Goal: Information Seeking & Learning: Learn about a topic

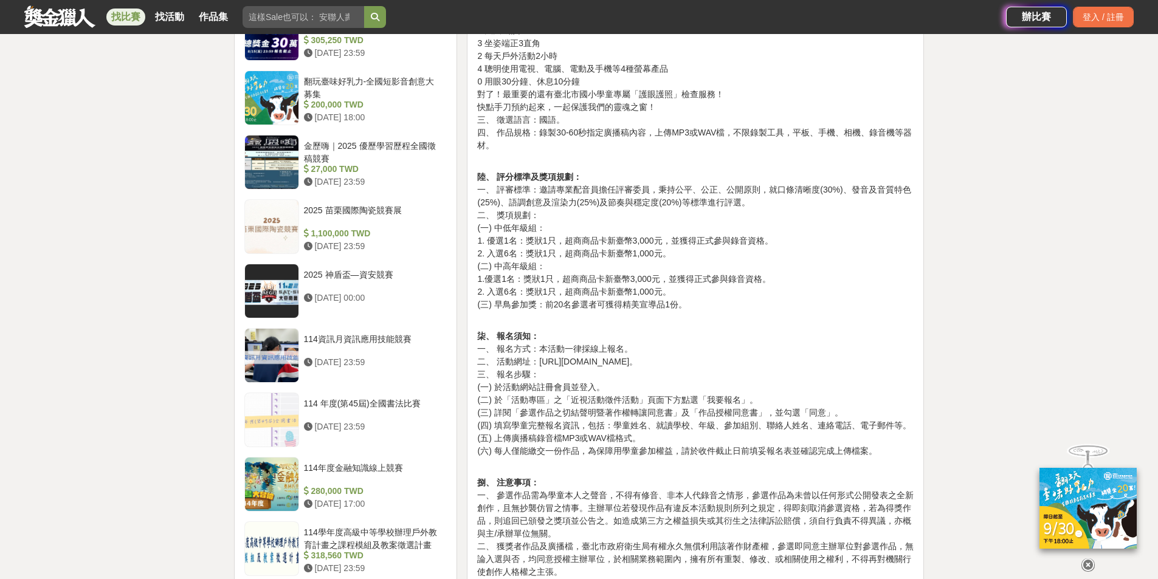
scroll to position [973, 0]
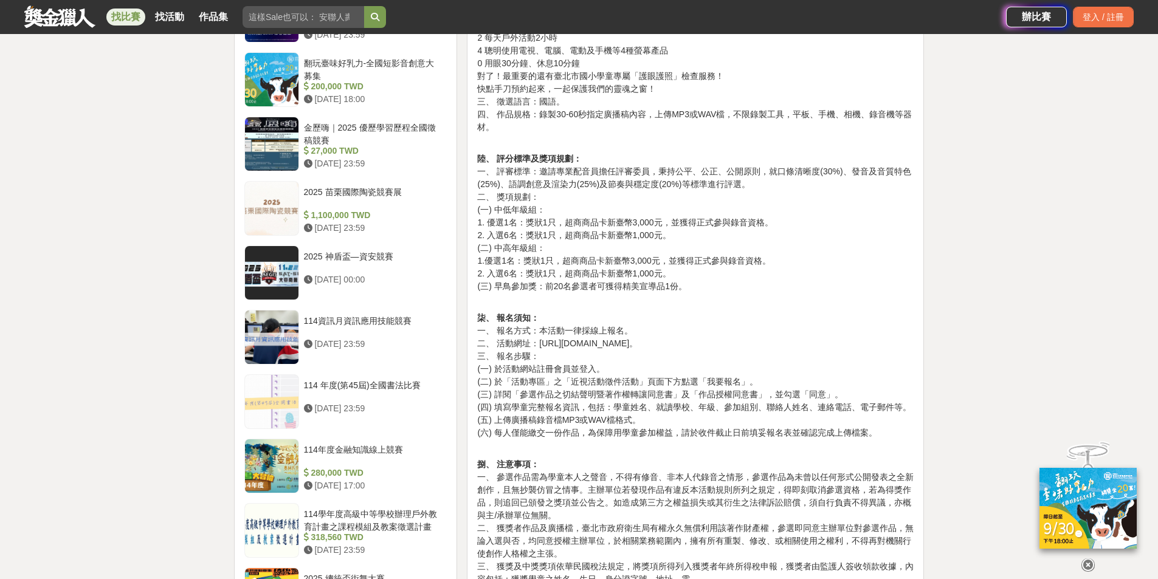
drag, startPoint x: 540, startPoint y: 329, endPoint x: 711, endPoint y: 333, distance: 170.2
click at [711, 333] on p "柒、 報名須知： 一、 報名方式：本活動一律採線上報名。 二、 活動網址：[URL][DOMAIN_NAME]。 三、 報名步驟： (一) 於活動網站註冊會員…" at bounding box center [695, 369] width 436 height 140
click at [709, 343] on p "柒、 報名須知： 一、 報名方式：本活動一律採線上報名。 二、 活動網址：[URL][DOMAIN_NAME]。 三、 報名步驟： (一) 於活動網站註冊會員…" at bounding box center [695, 369] width 436 height 140
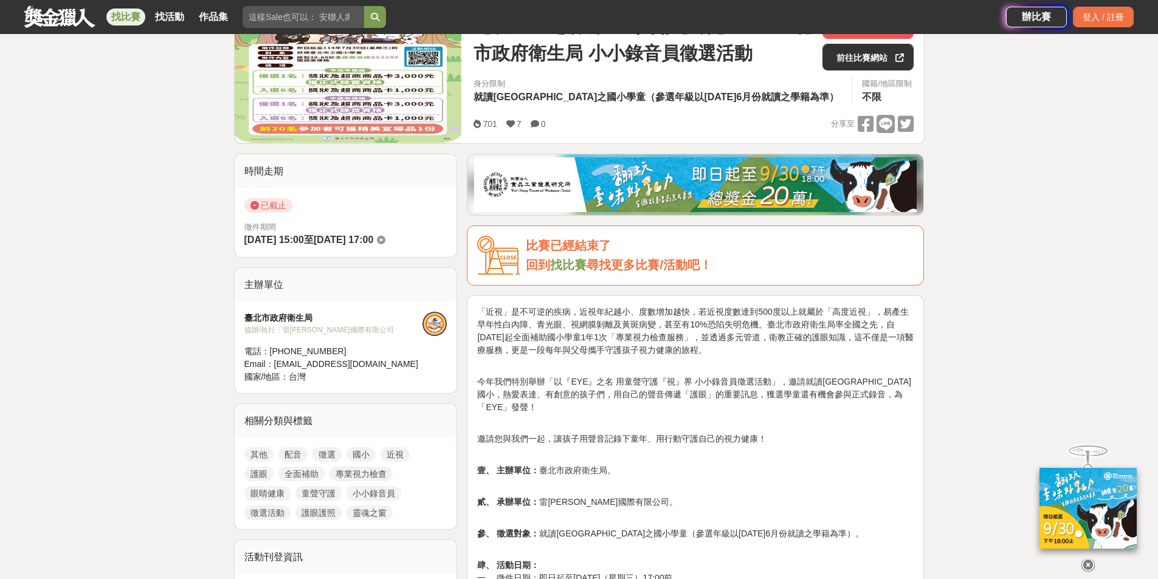
scroll to position [182, 0]
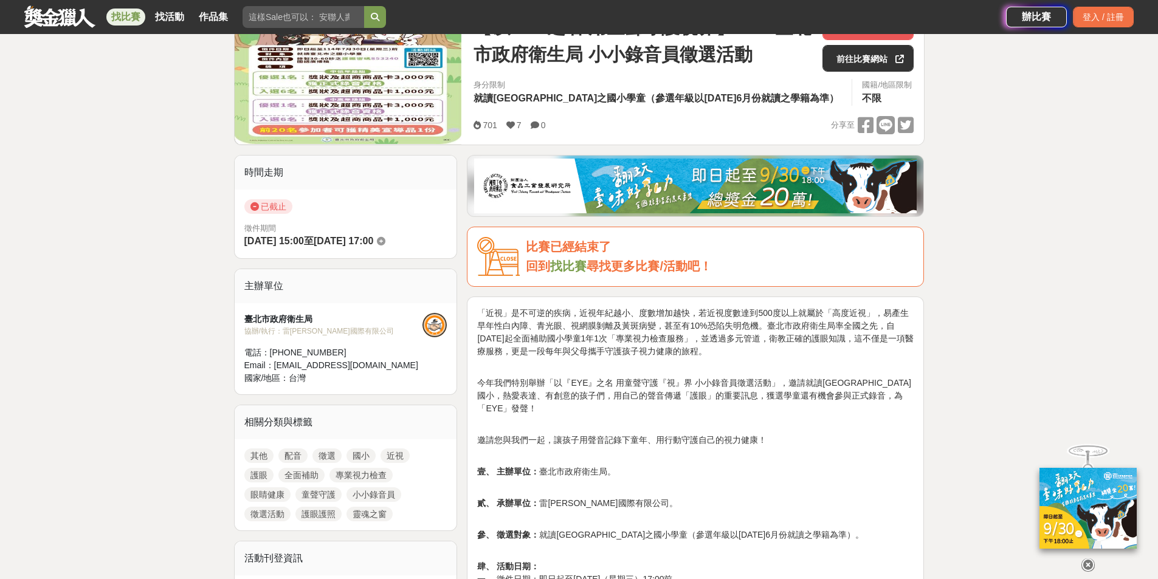
click at [751, 188] on img at bounding box center [695, 186] width 443 height 55
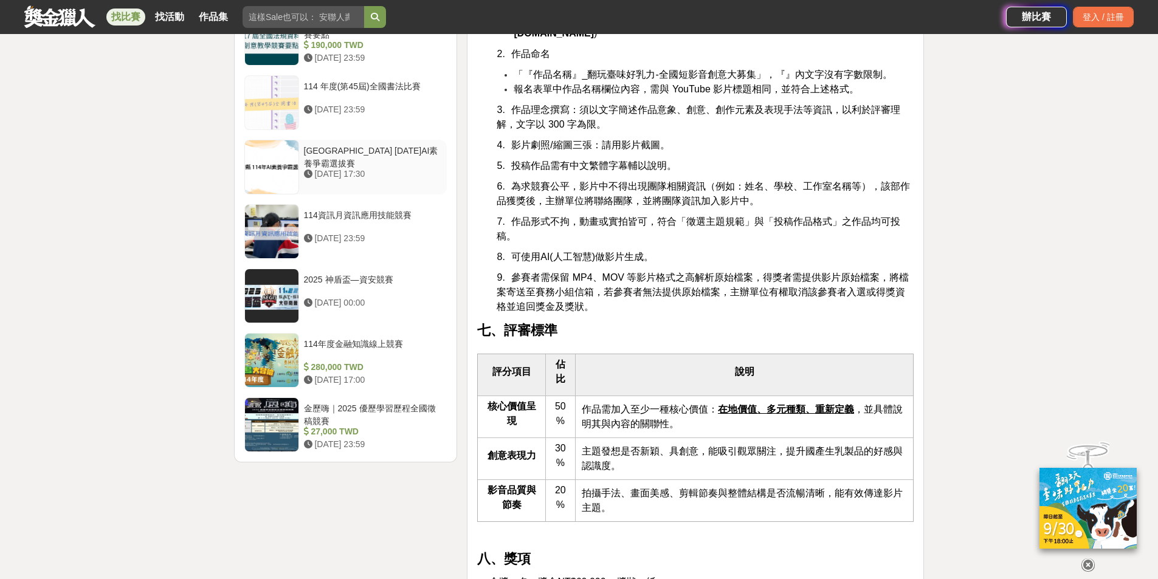
scroll to position [1702, 0]
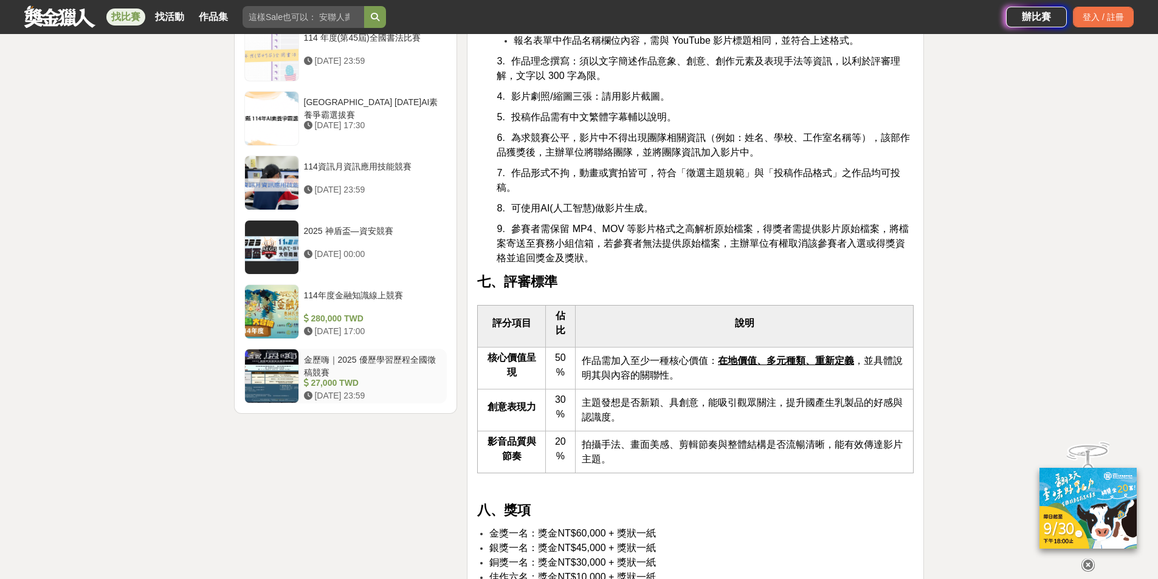
click at [393, 356] on div "金歷嗨｜2025 優歷學習歷程全國徵稿競賽" at bounding box center [373, 365] width 139 height 23
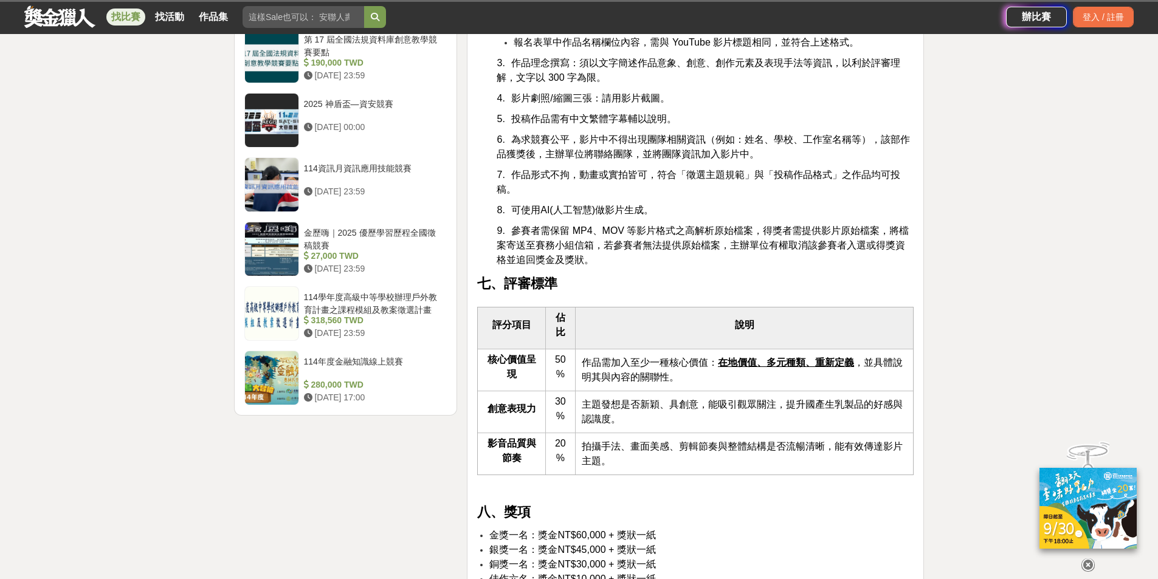
scroll to position [1379, 0]
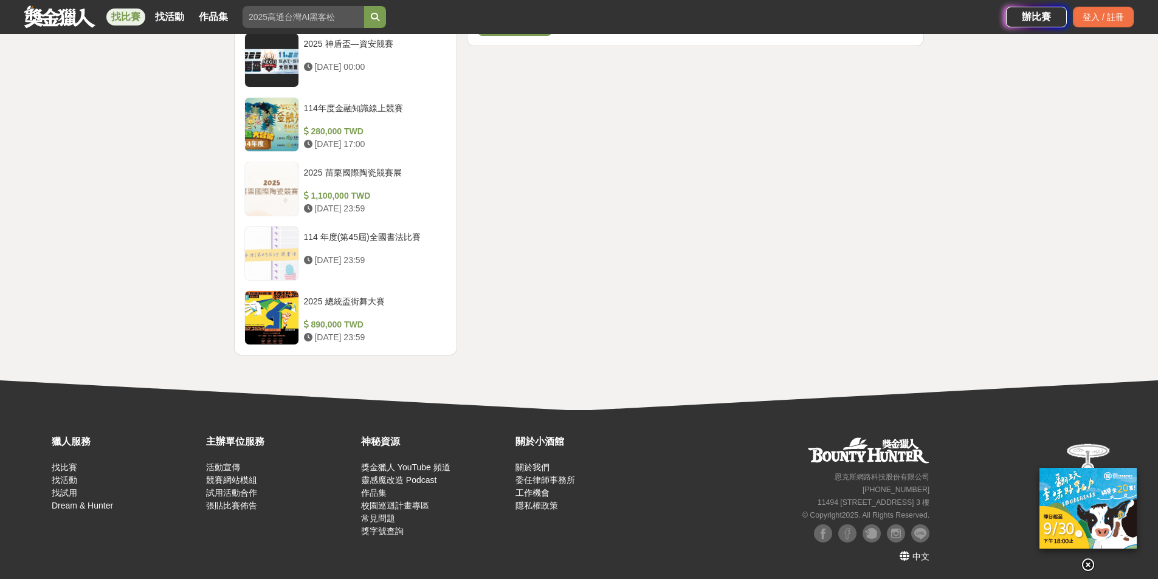
click at [358, 109] on div "114年度金融知識線上競賽" at bounding box center [373, 113] width 139 height 23
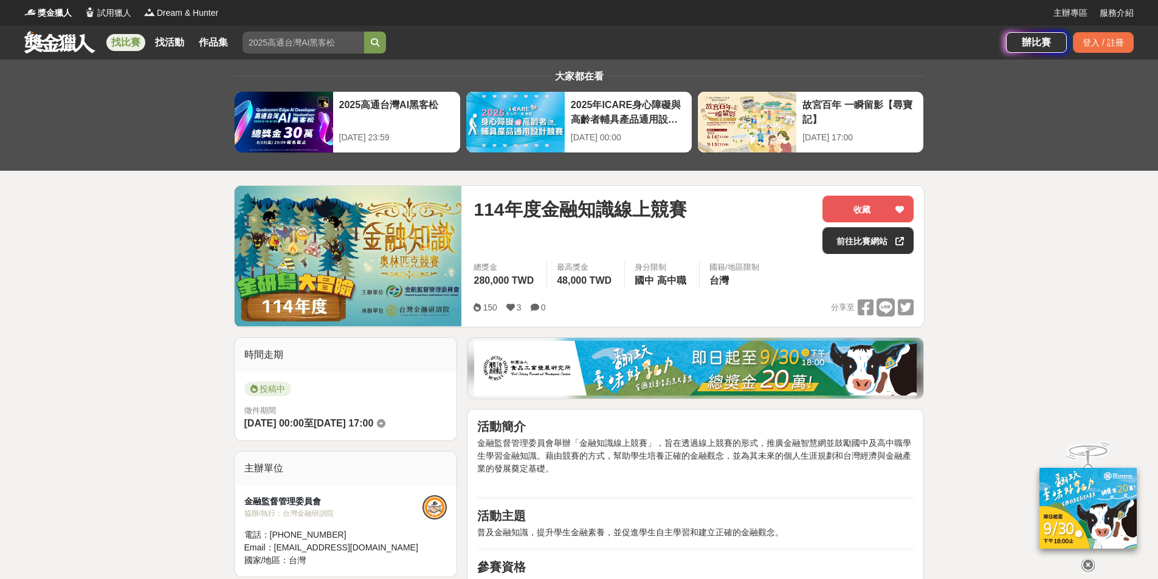
click at [311, 52] on input "search" at bounding box center [304, 43] width 122 height 22
type input "國小"
click at [364, 32] on button "submit" at bounding box center [375, 43] width 22 height 22
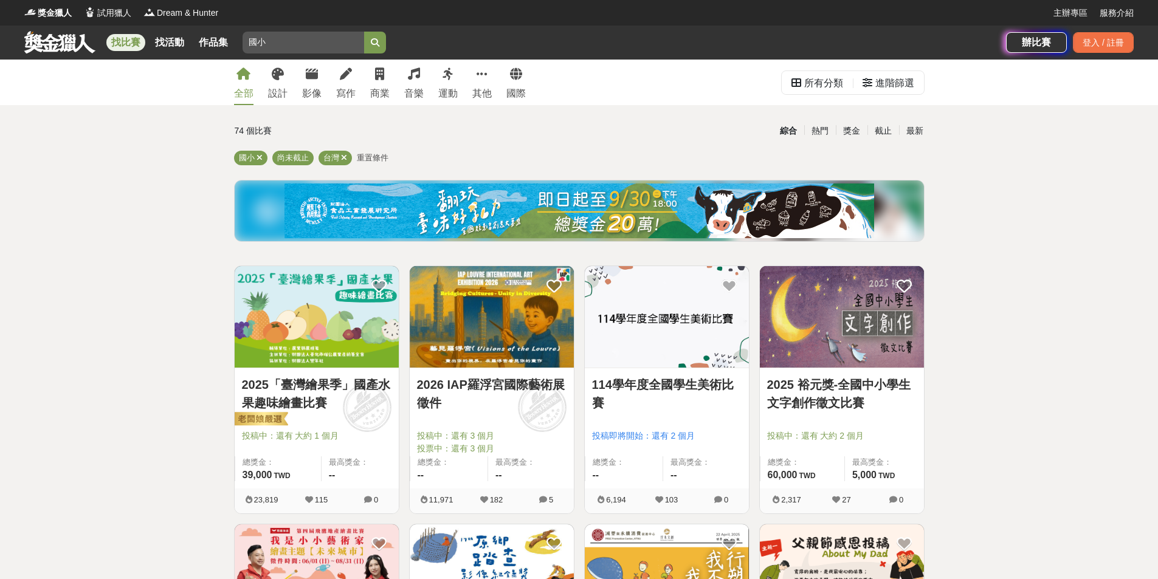
click at [369, 371] on div "2025「臺灣繪果季」國產水果趣味繪畫比賽 投稿中：還有 大約 1 個月 總獎金： 39,000 39,000 TWD 最高獎金： --" at bounding box center [317, 428] width 164 height 120
click at [352, 384] on link "2025「臺灣繪果季」國產水果趣味繪畫比賽" at bounding box center [317, 394] width 150 height 36
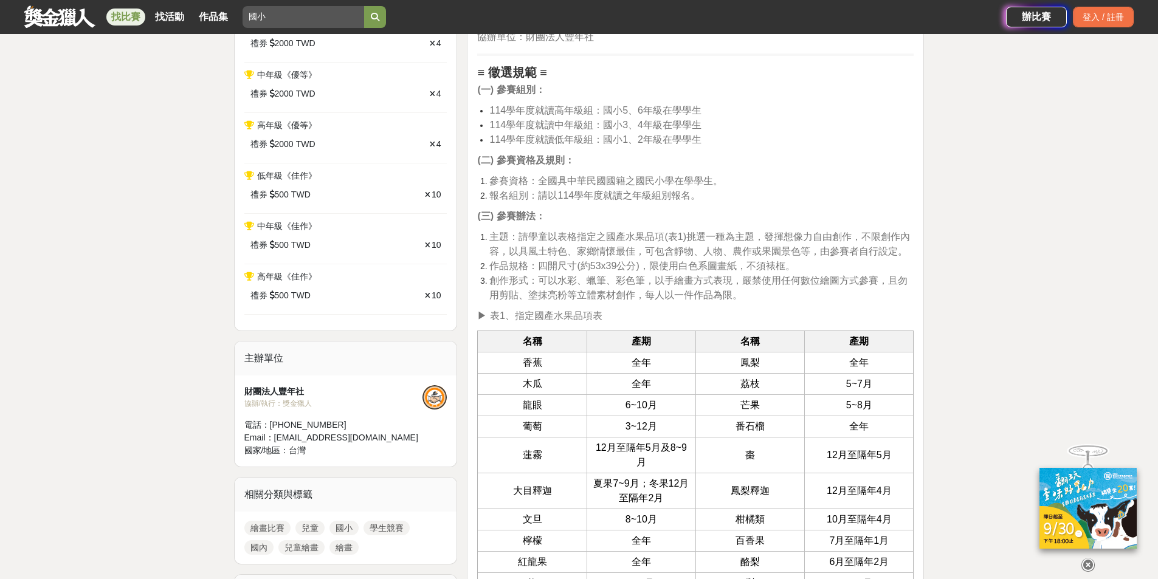
scroll to position [608, 0]
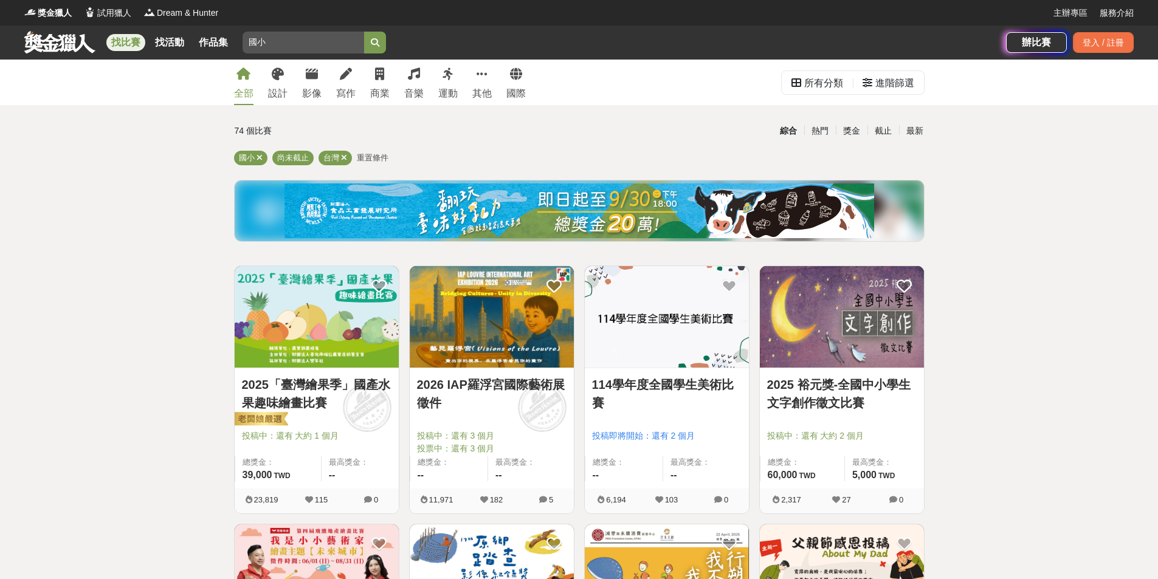
click at [844, 384] on link "2025 裕元獎-全國中小學生文字創作徵文比賽" at bounding box center [842, 394] width 150 height 36
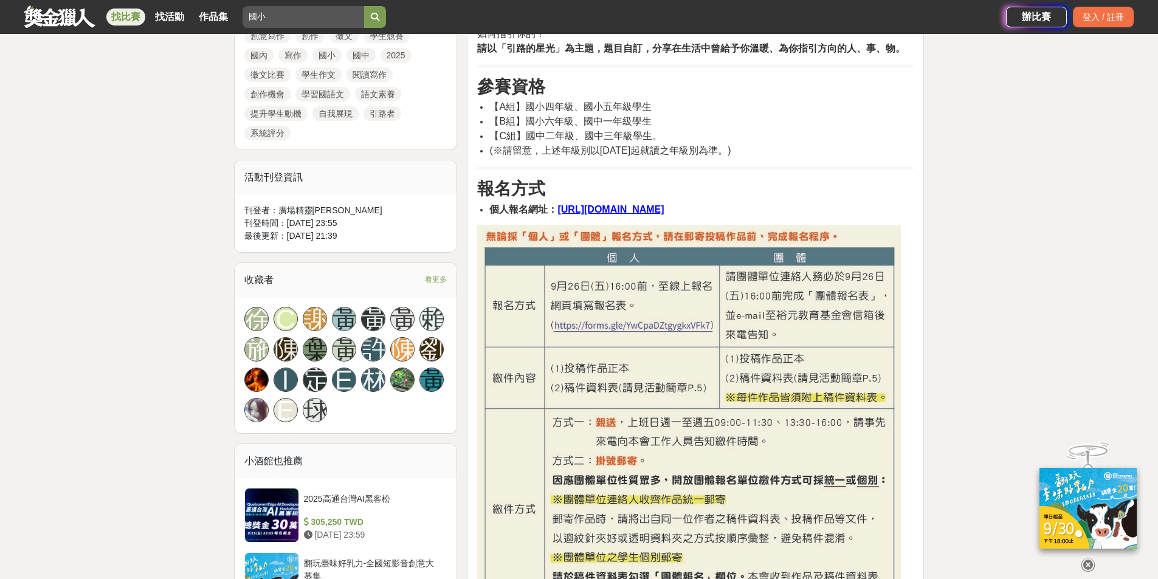
scroll to position [669, 0]
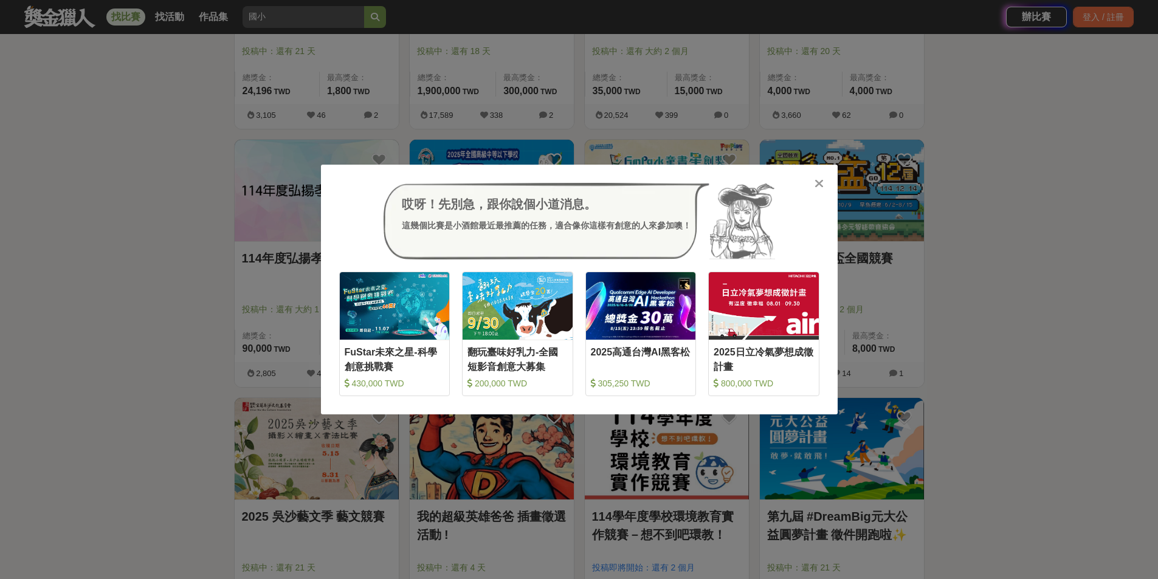
scroll to position [669, 0]
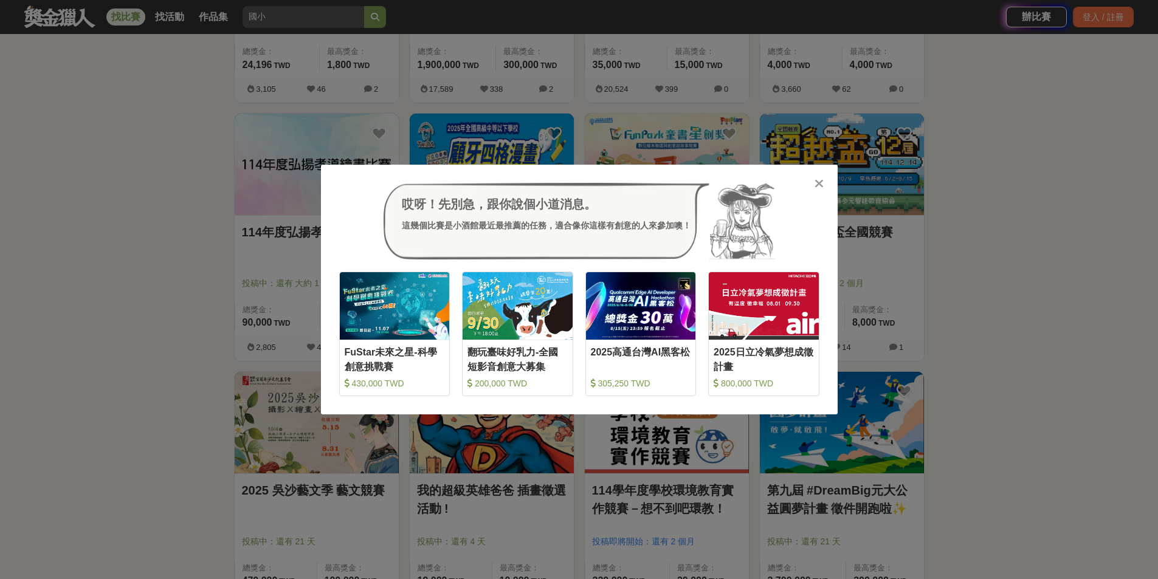
click at [815, 183] on icon at bounding box center [819, 183] width 9 height 12
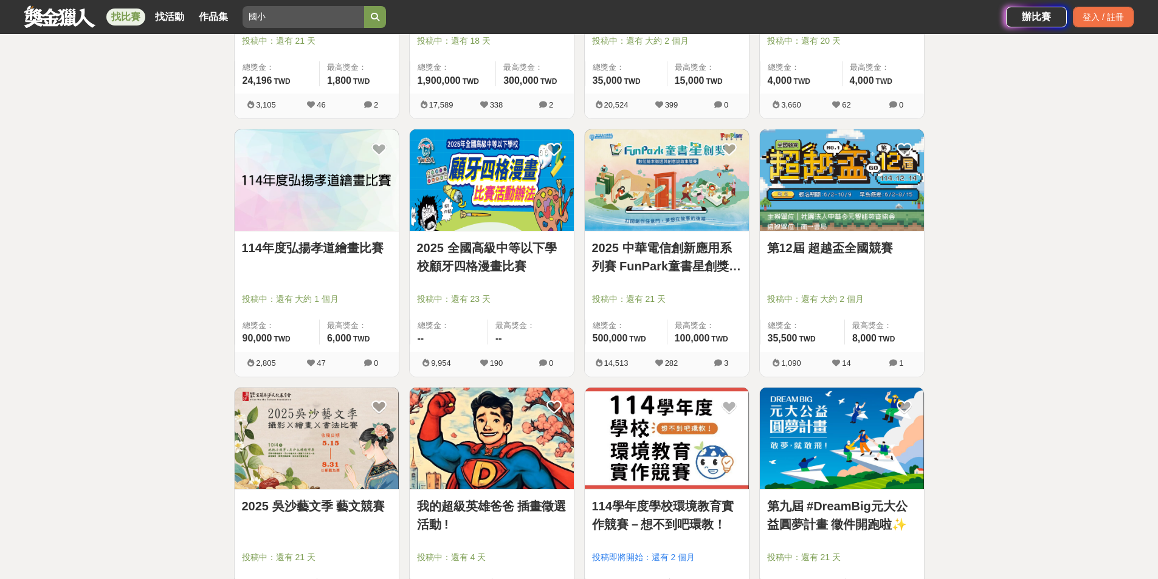
scroll to position [608, 0]
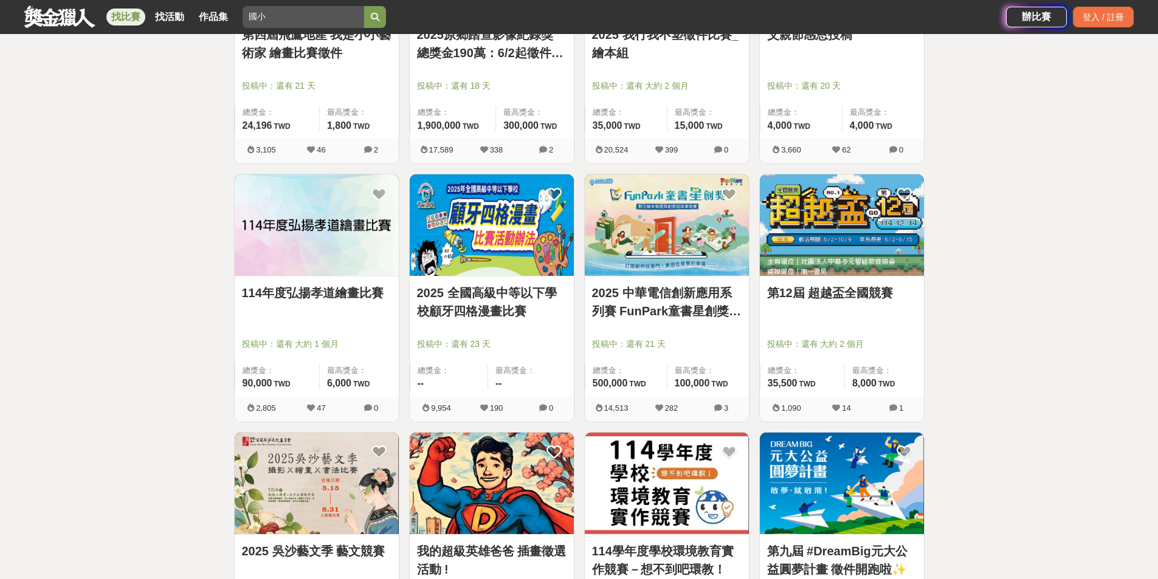
click at [844, 294] on link "第12屆 超越盃全國競賽" at bounding box center [842, 293] width 150 height 18
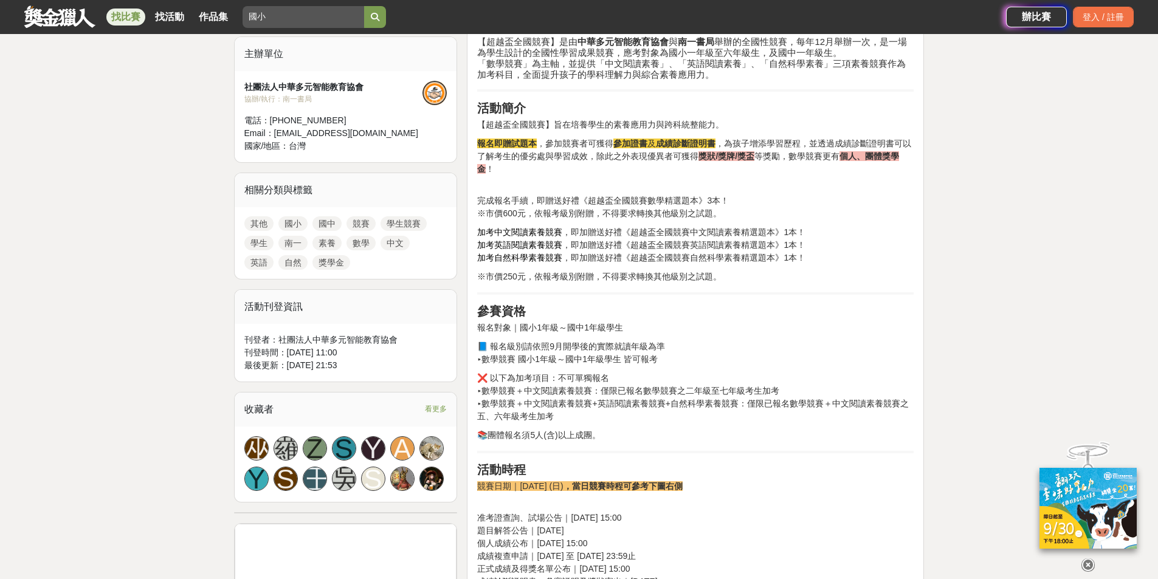
scroll to position [486, 0]
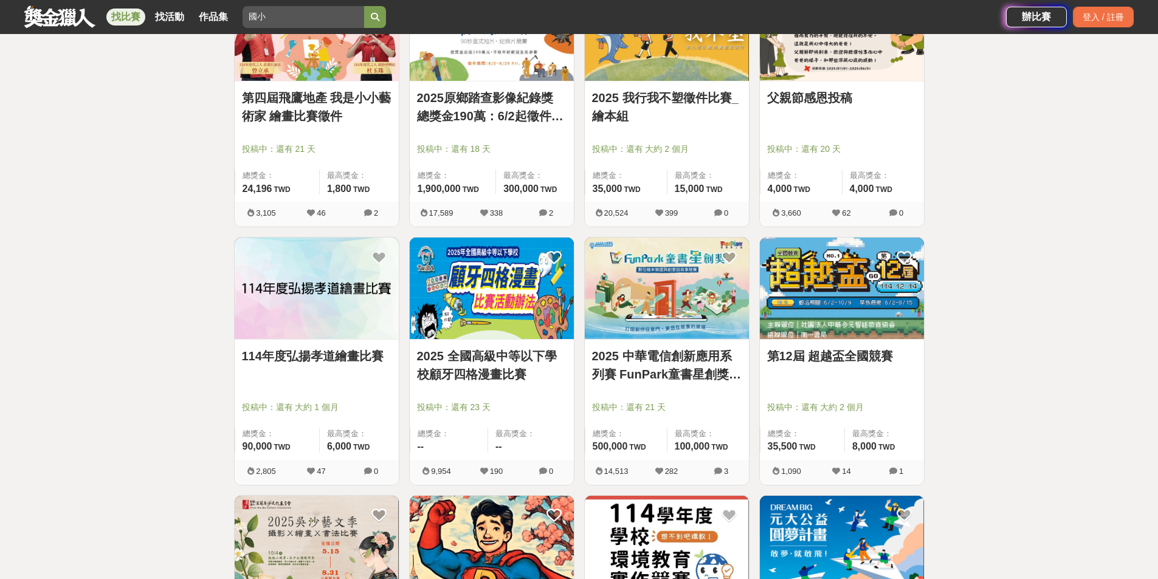
scroll to position [304, 0]
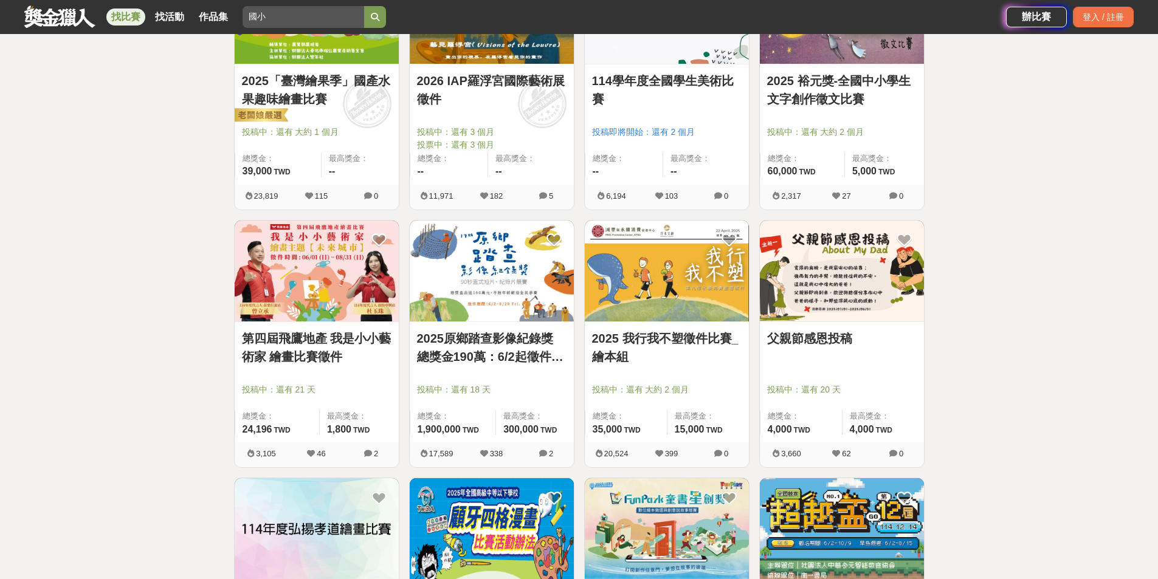
click at [832, 337] on link "父親節感恩投稿" at bounding box center [842, 338] width 150 height 18
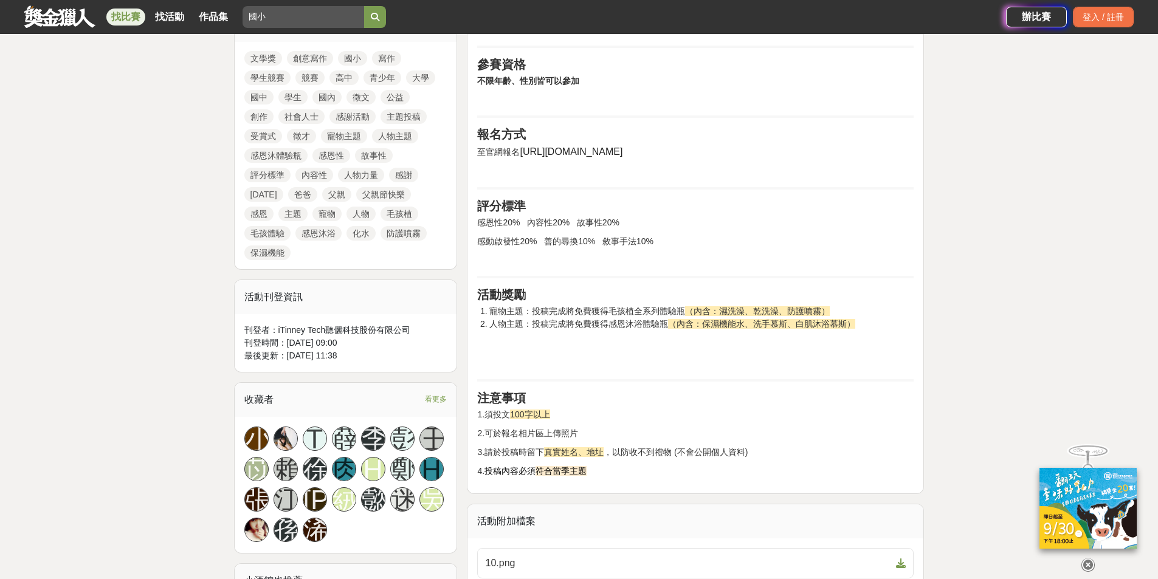
scroll to position [608, 0]
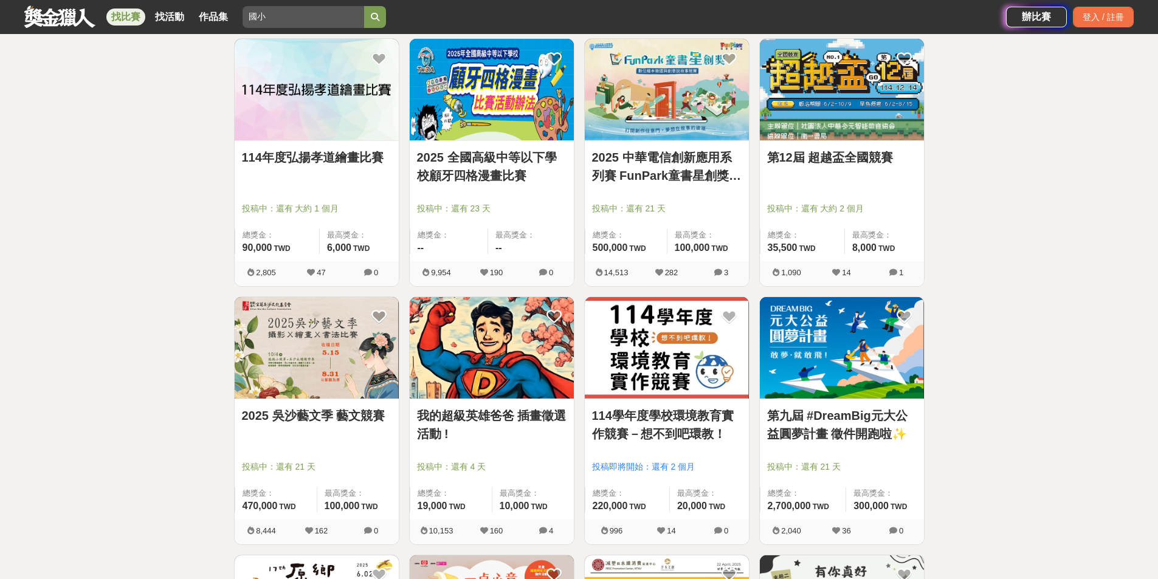
scroll to position [729, 0]
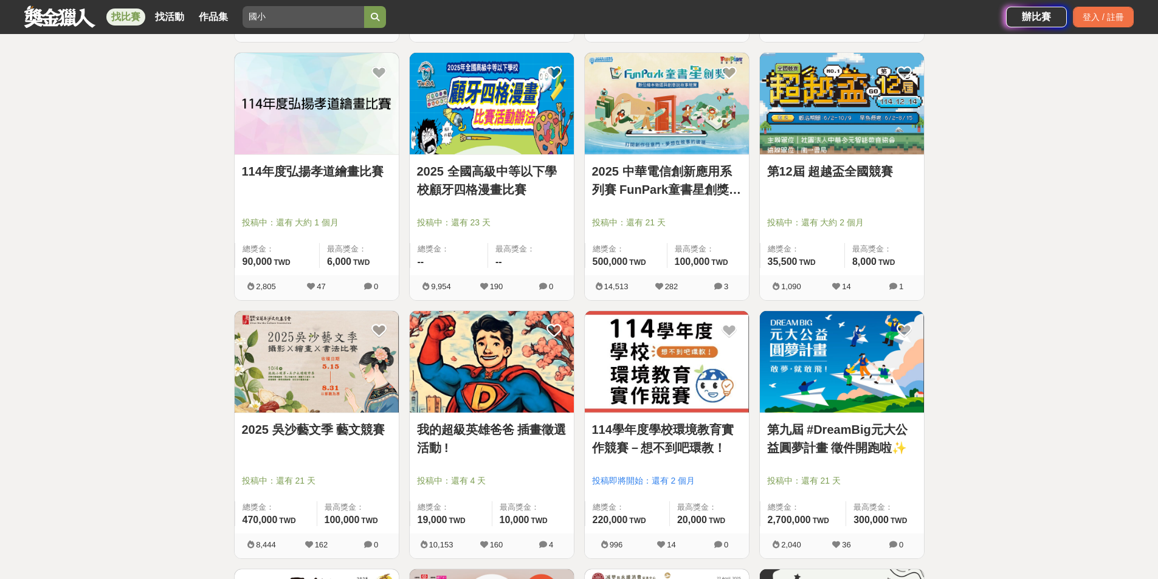
click at [683, 179] on link "2025 中華電信創新應用系列賽 FunPark童書星創獎 數位繪本徵選與創意說故事競賽" at bounding box center [667, 180] width 150 height 36
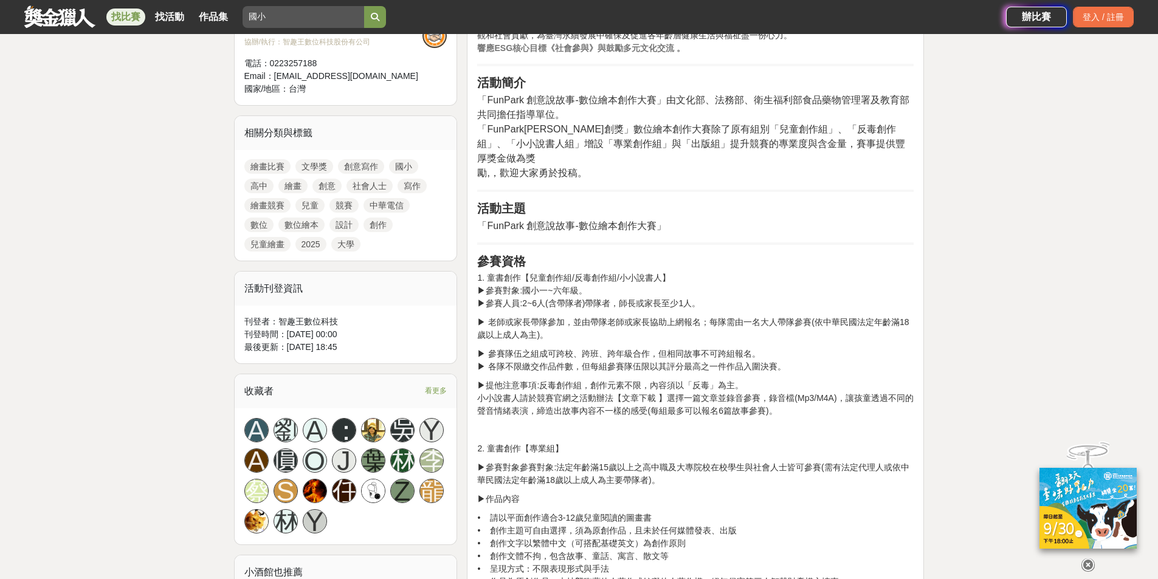
scroll to position [425, 0]
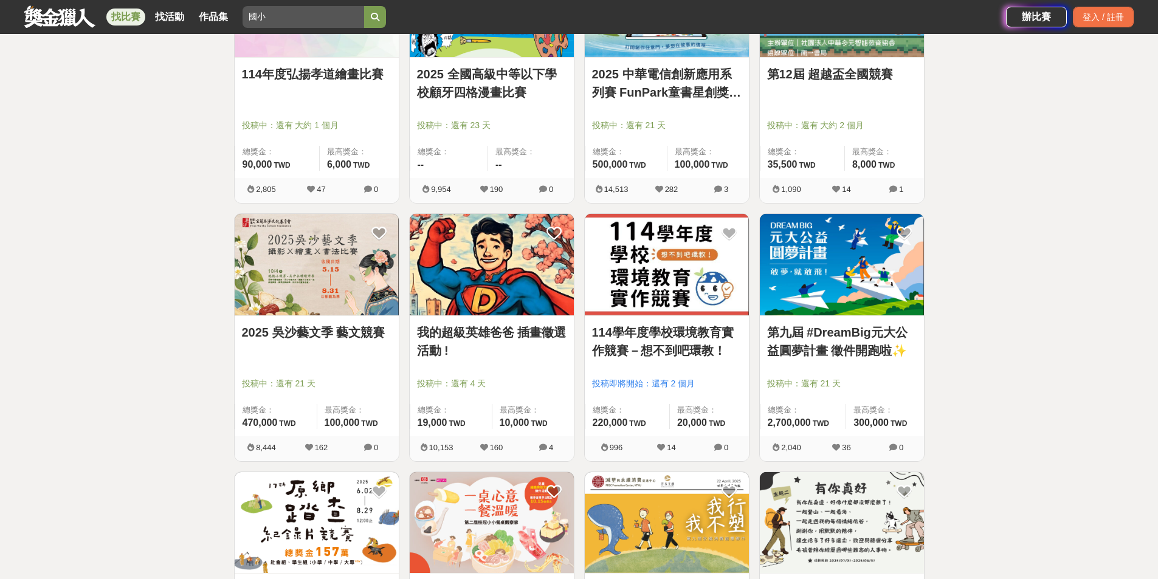
scroll to position [912, 0]
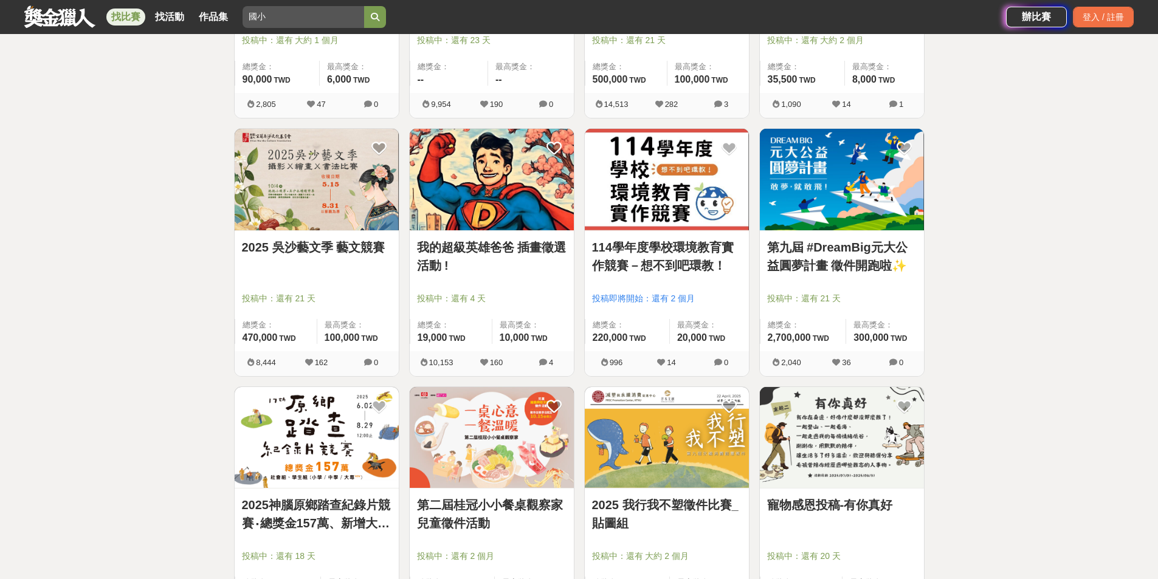
click at [304, 194] on img at bounding box center [317, 180] width 164 height 102
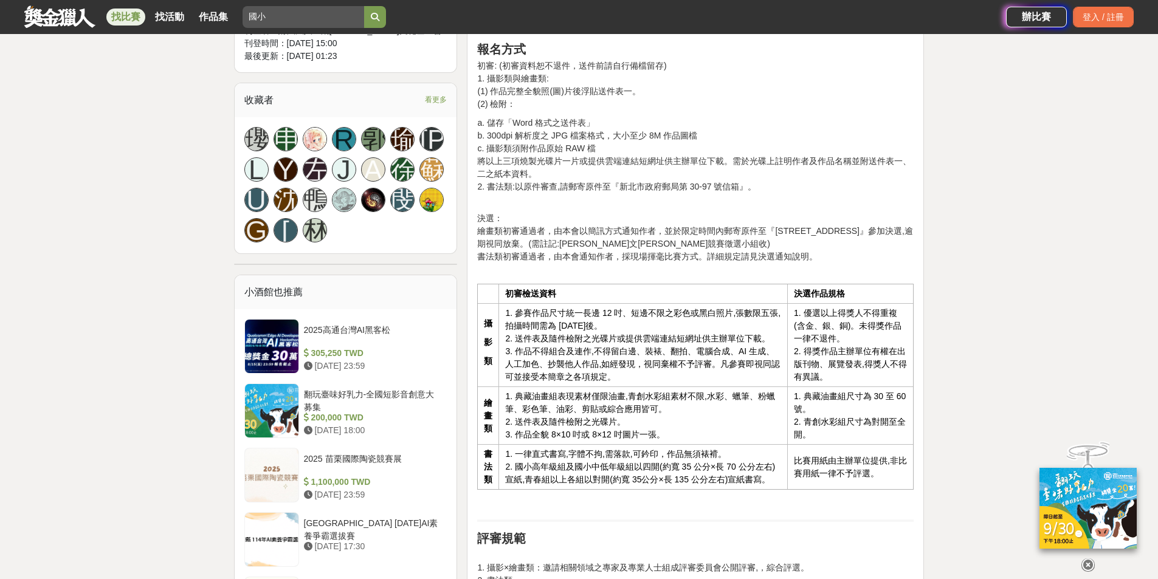
scroll to position [851, 0]
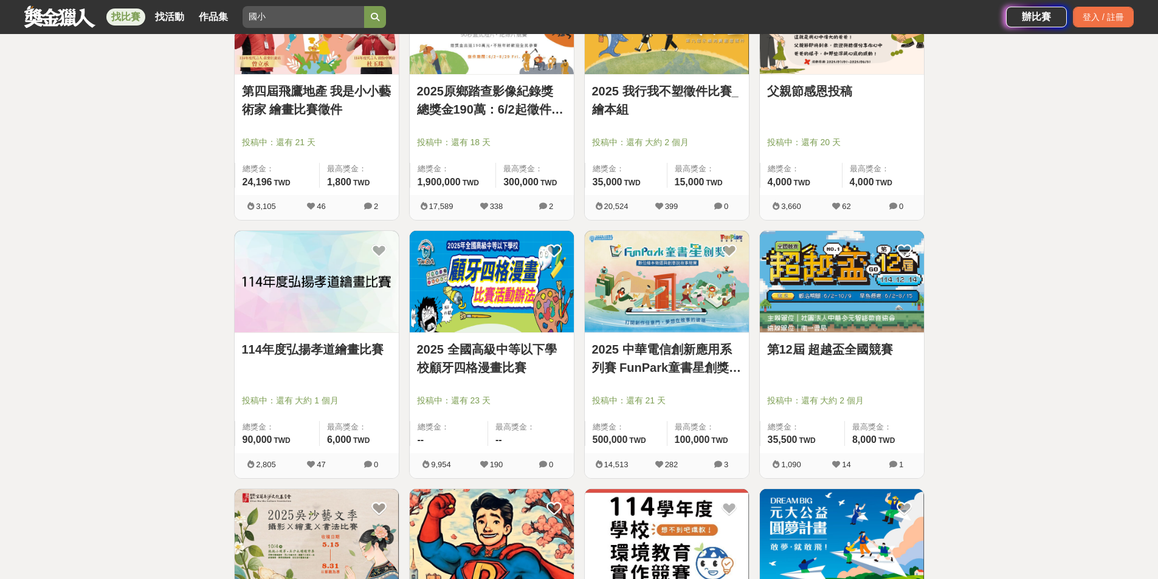
scroll to position [486, 0]
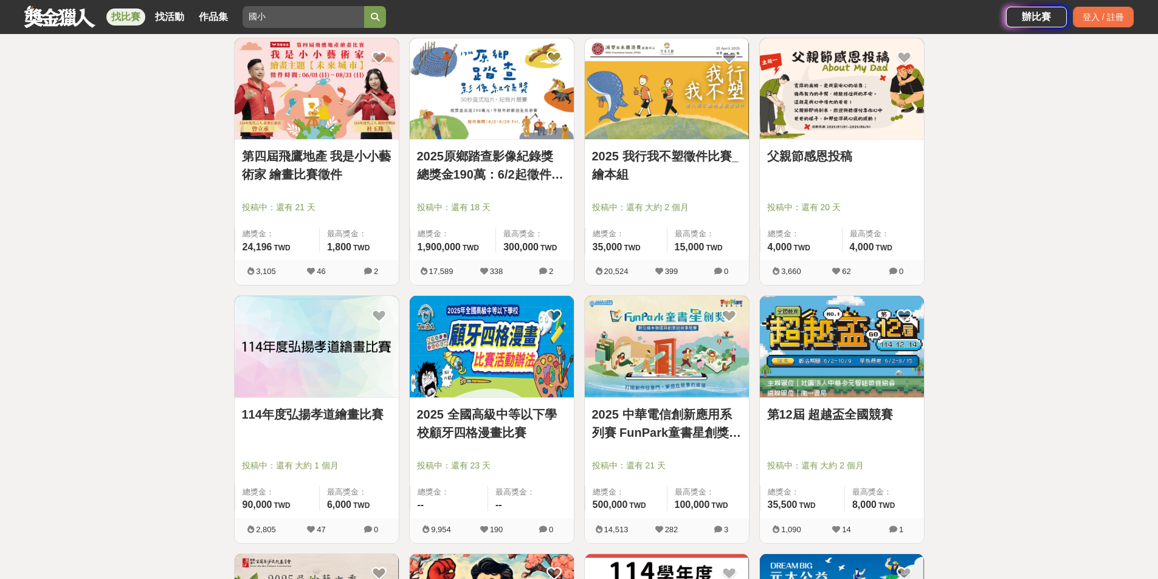
click at [680, 151] on link "2025 我行我不塑徵件比賽_繪本組" at bounding box center [667, 165] width 150 height 36
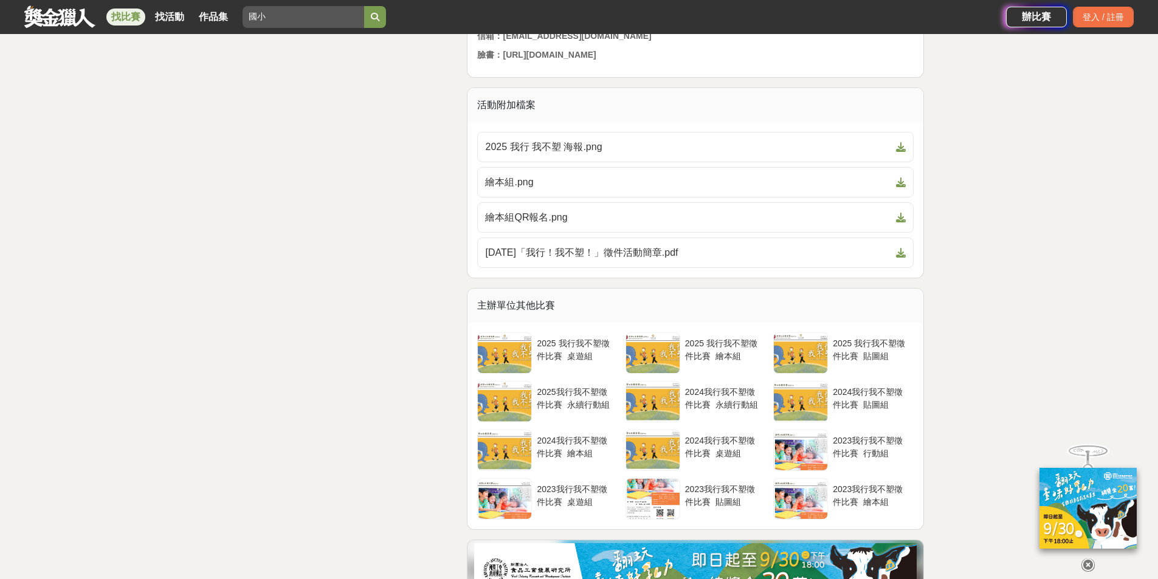
scroll to position [2006, 0]
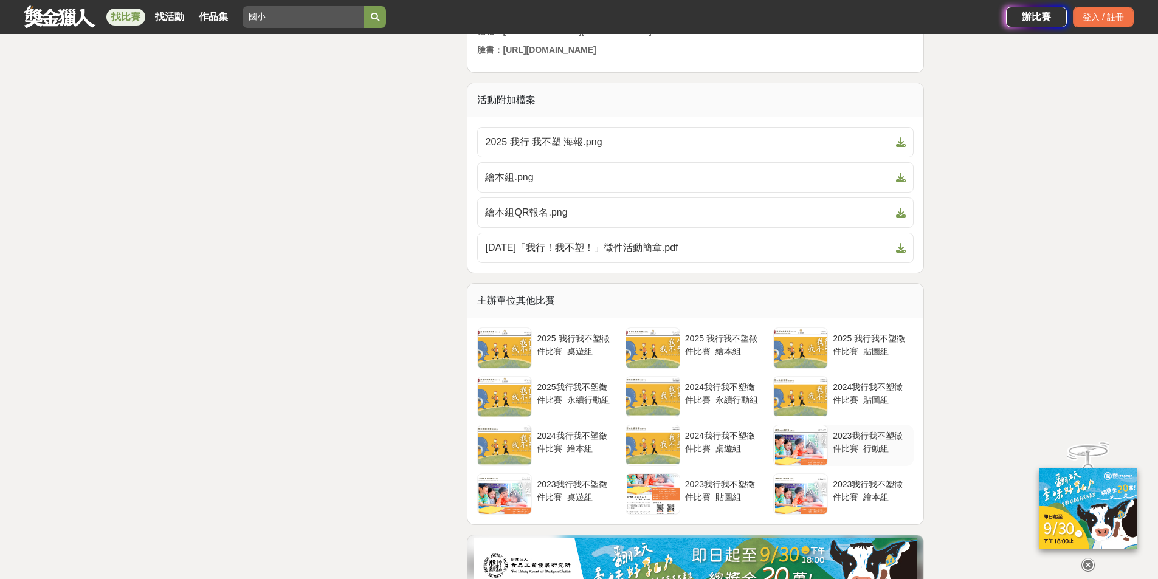
click at [856, 449] on div "2023我行我不塑徵件比賽_行動組" at bounding box center [871, 441] width 76 height 23
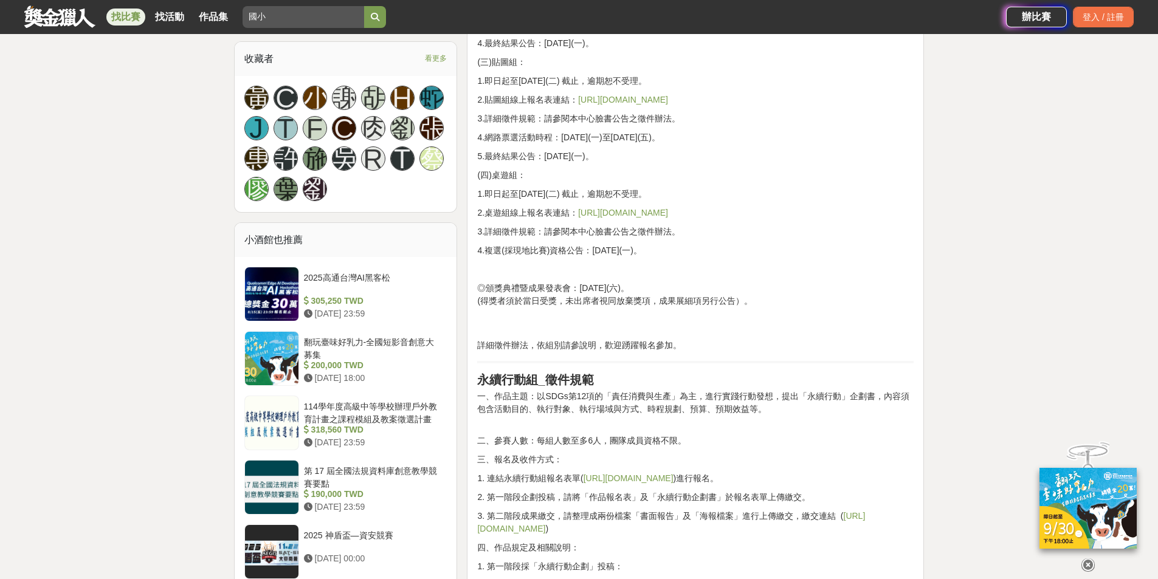
scroll to position [912, 0]
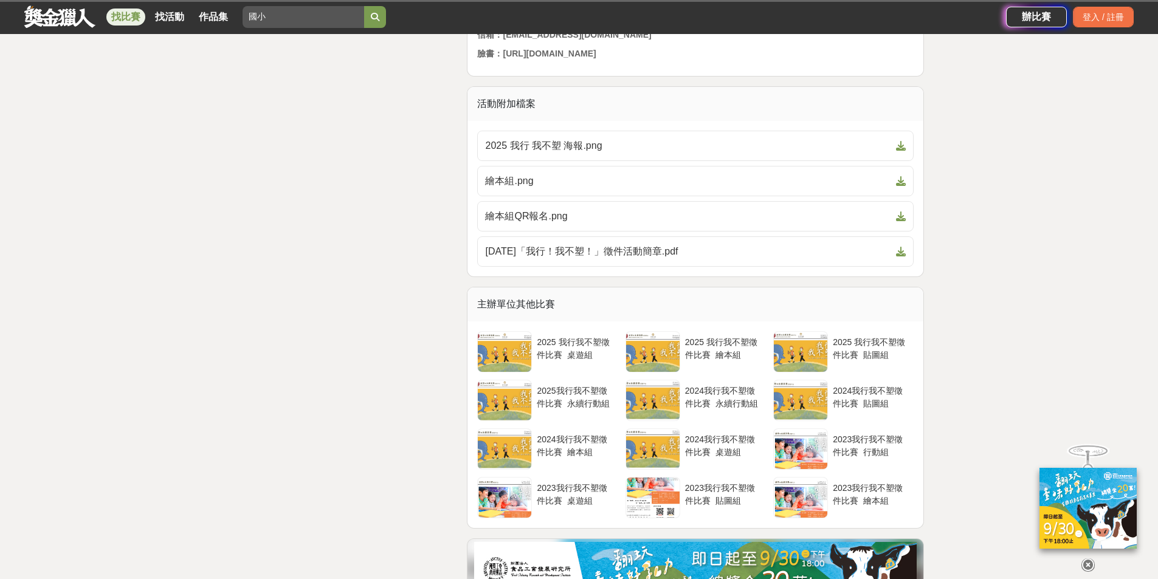
scroll to position [2006, 0]
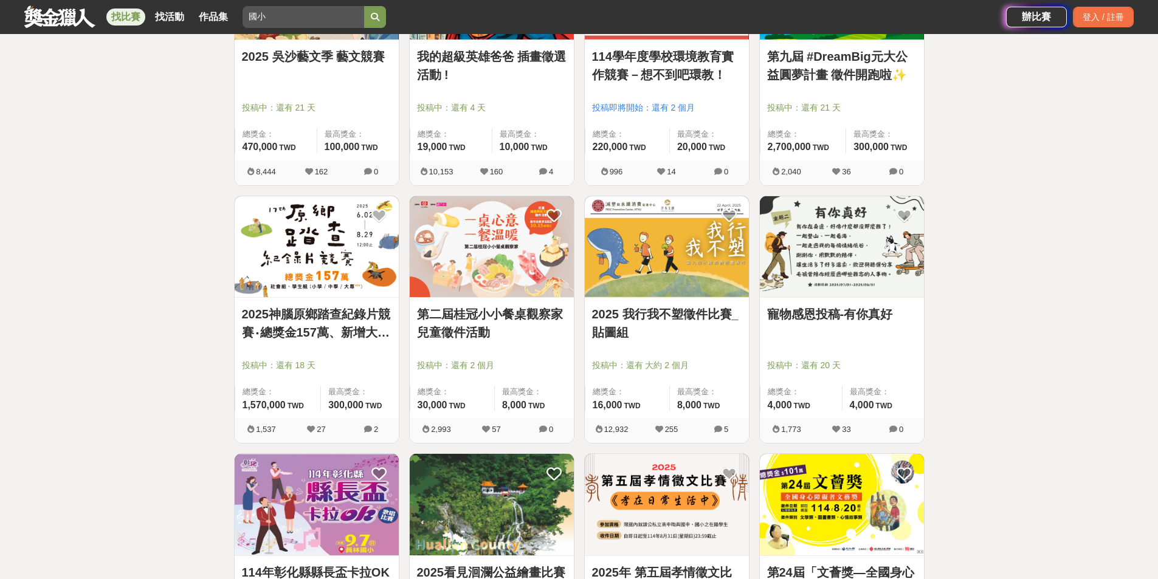
scroll to position [912, 0]
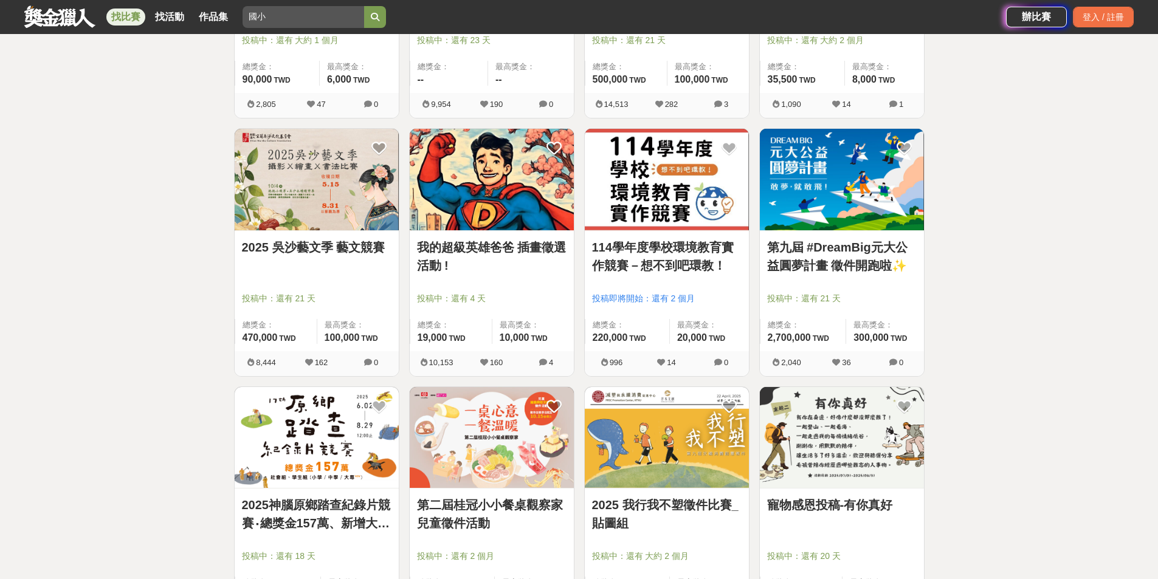
click at [870, 264] on link "第九屆 #DreamBig元大公益圓夢計畫 徵件開跑啦✨" at bounding box center [842, 256] width 150 height 36
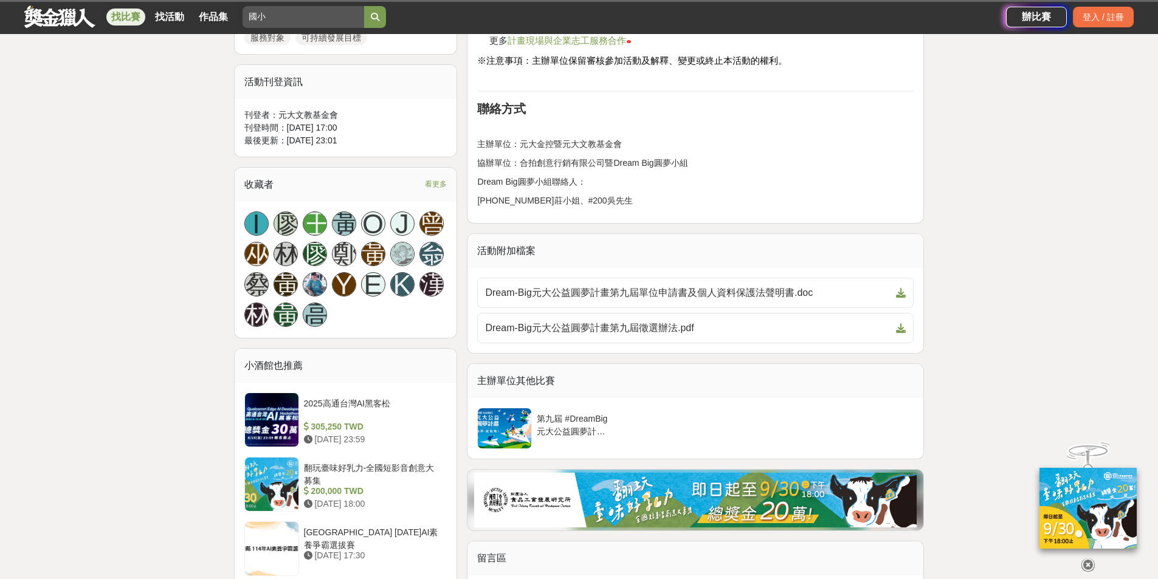
scroll to position [729, 0]
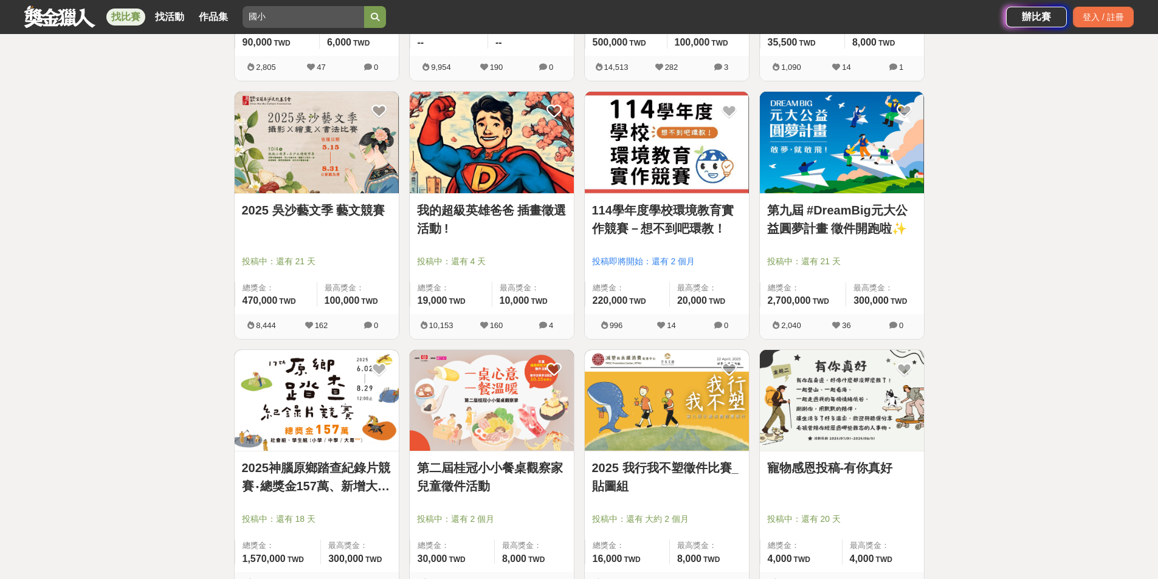
scroll to position [1155, 0]
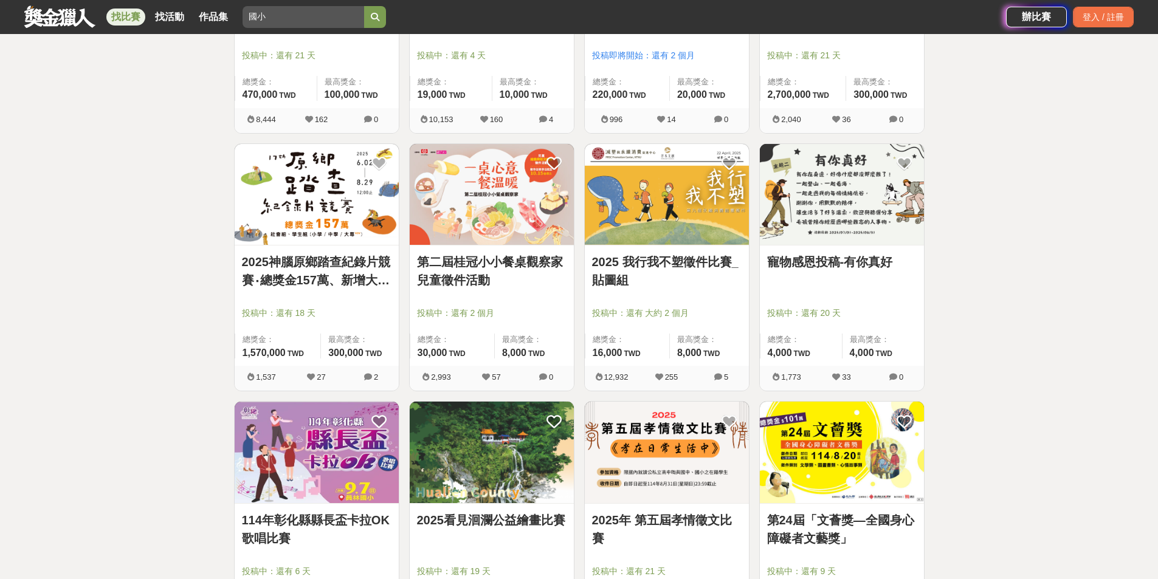
click at [480, 270] on link "第二屆桂冠小小餐桌觀察家兒童徵件活動" at bounding box center [492, 271] width 150 height 36
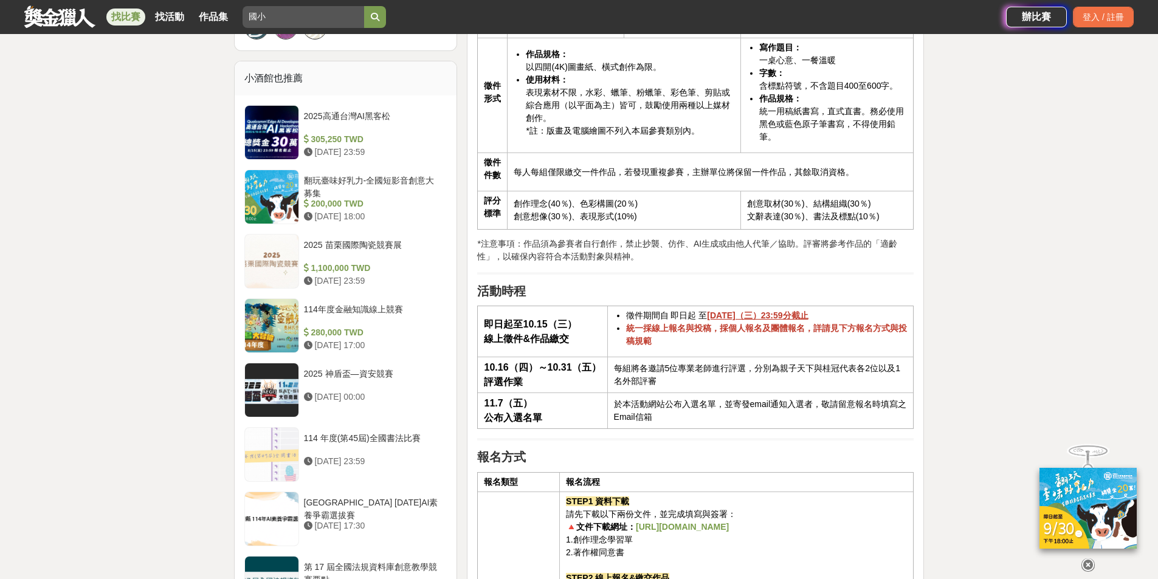
scroll to position [912, 0]
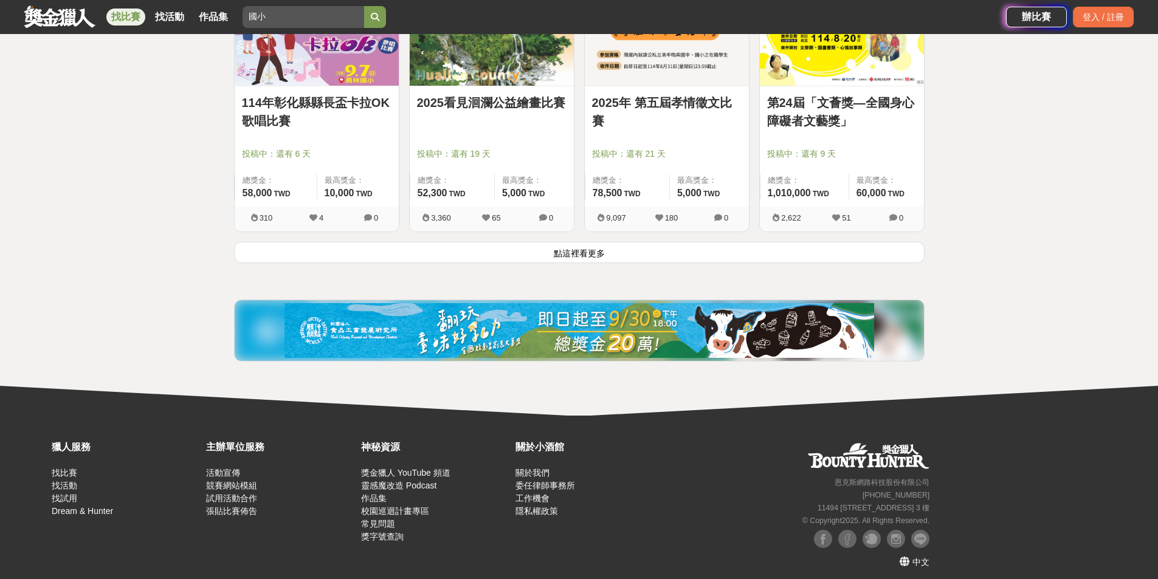
scroll to position [1579, 0]
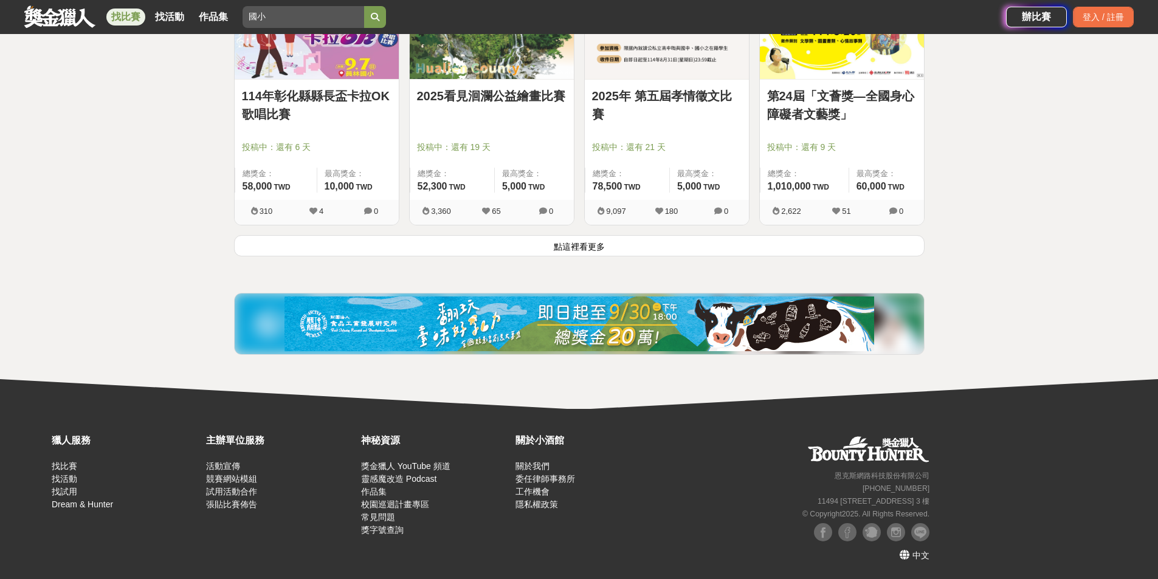
click at [607, 250] on button "點這裡看更多" at bounding box center [579, 245] width 691 height 21
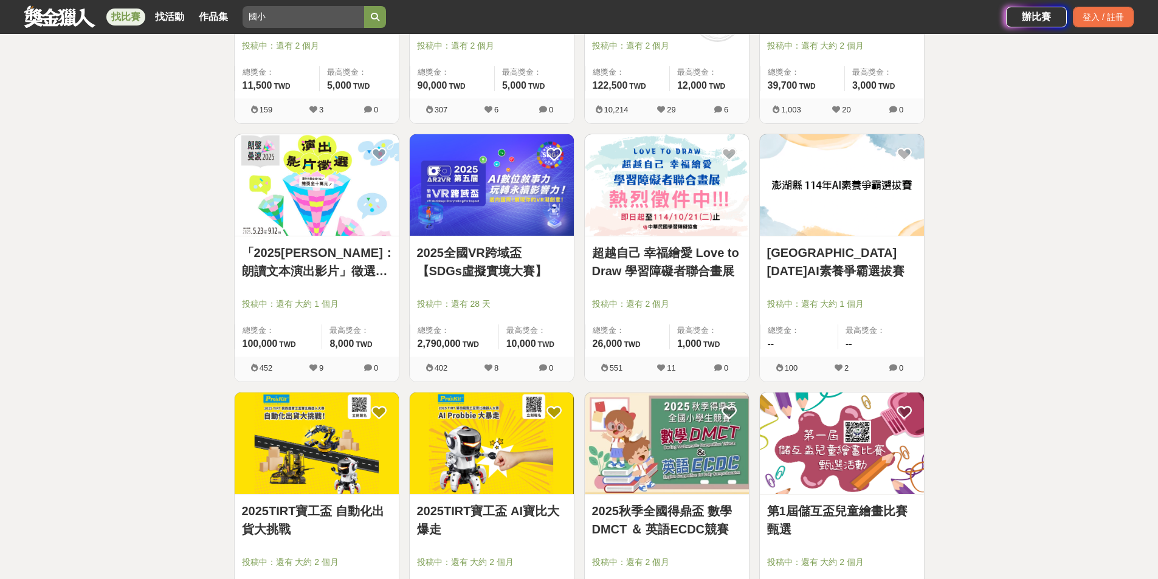
scroll to position [2673, 0]
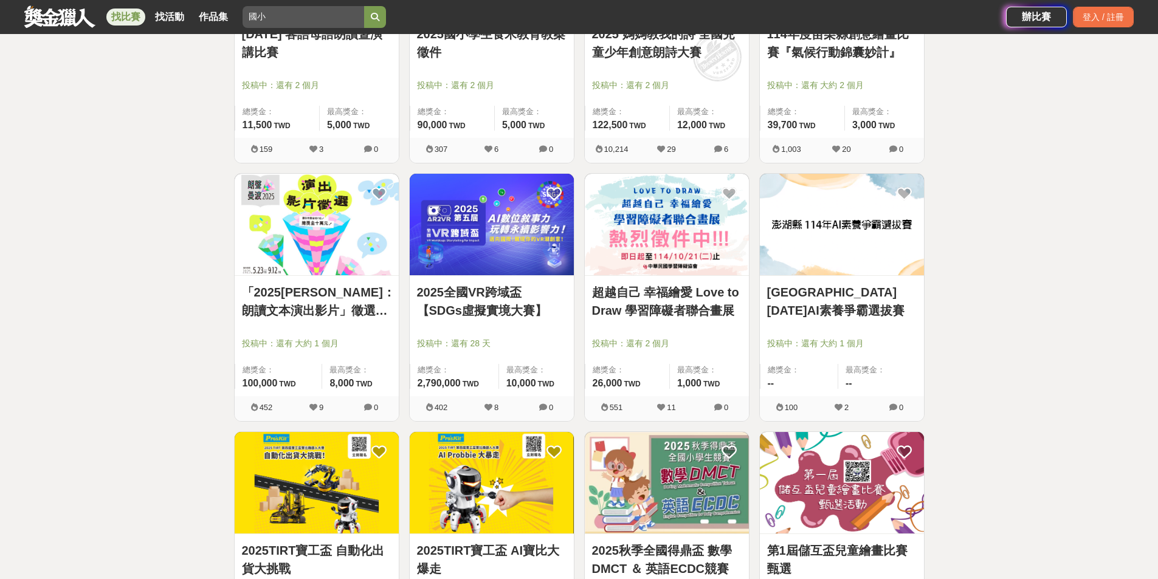
click at [319, 297] on link "「2025朗聲曼波：朗讀文本演出影片」徵選辦法" at bounding box center [317, 301] width 150 height 36
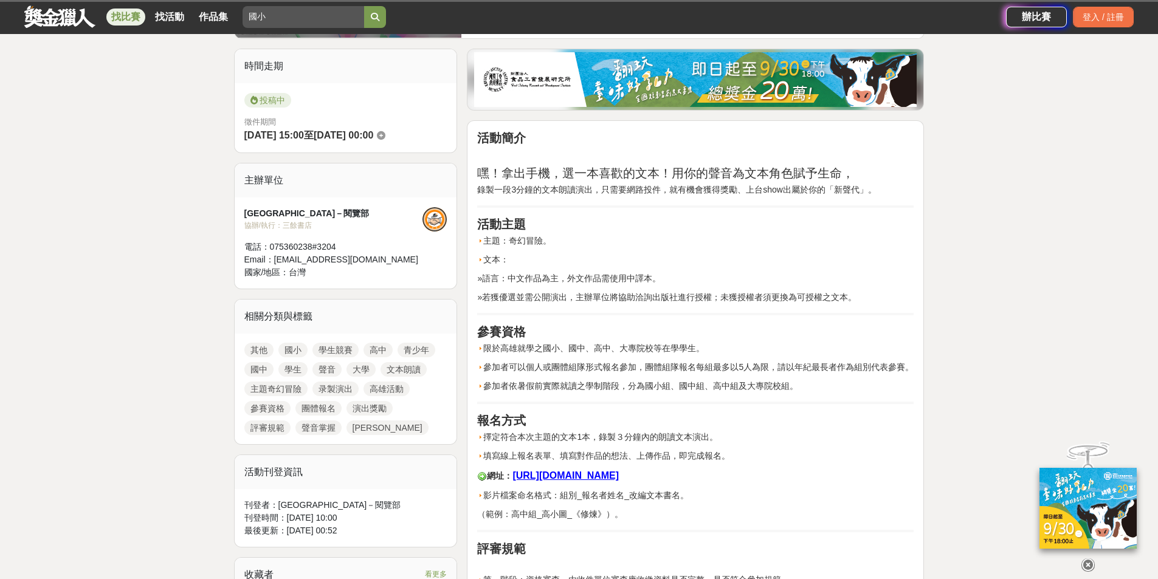
scroll to position [365, 0]
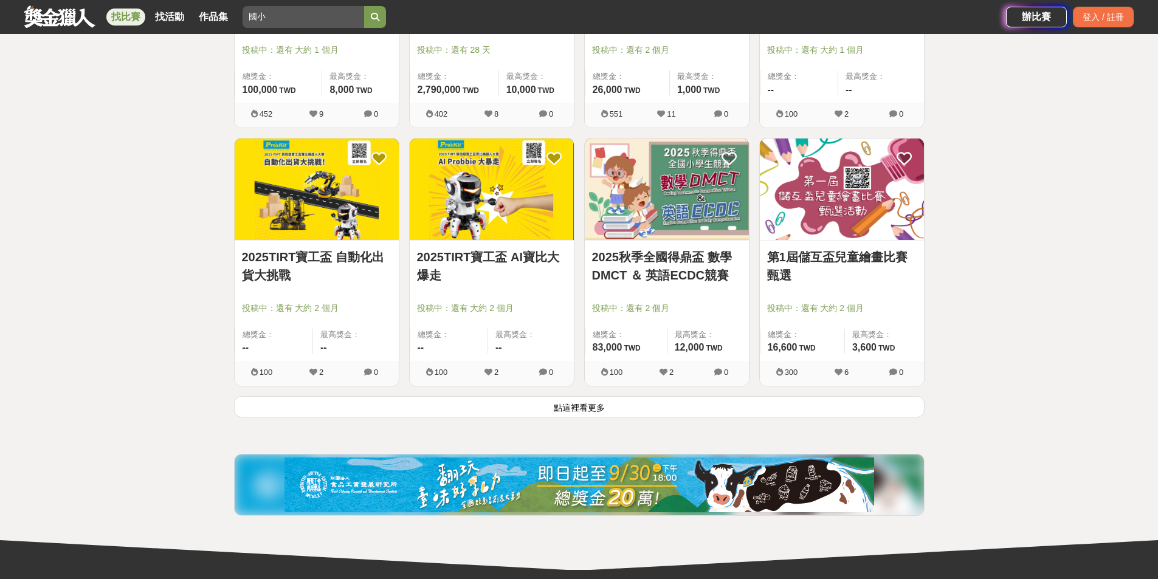
scroll to position [3038, 0]
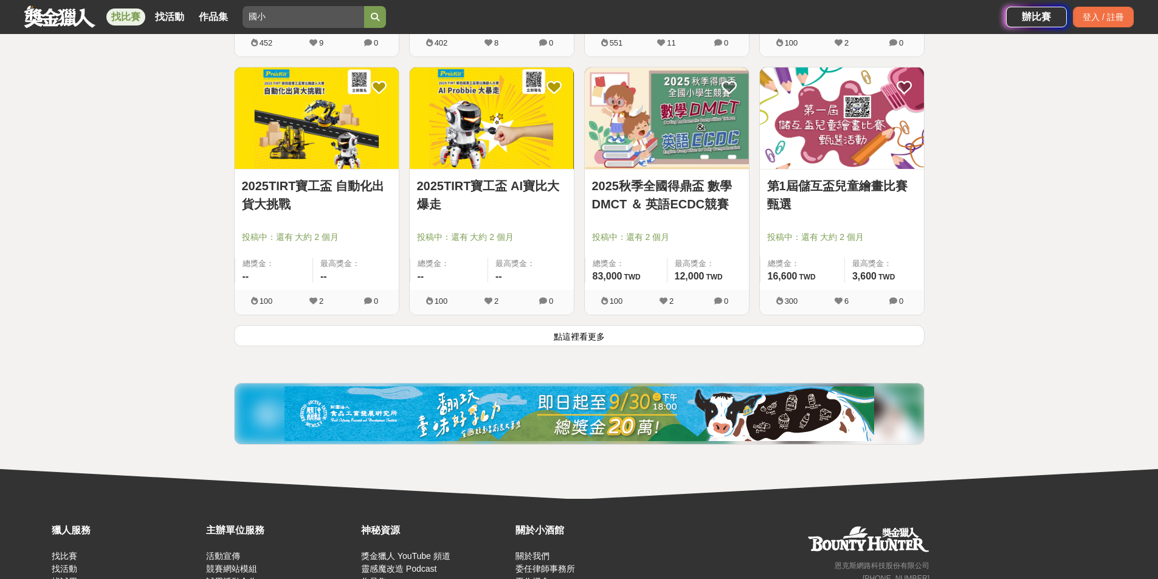
click at [594, 332] on button "點這裡看更多" at bounding box center [579, 335] width 691 height 21
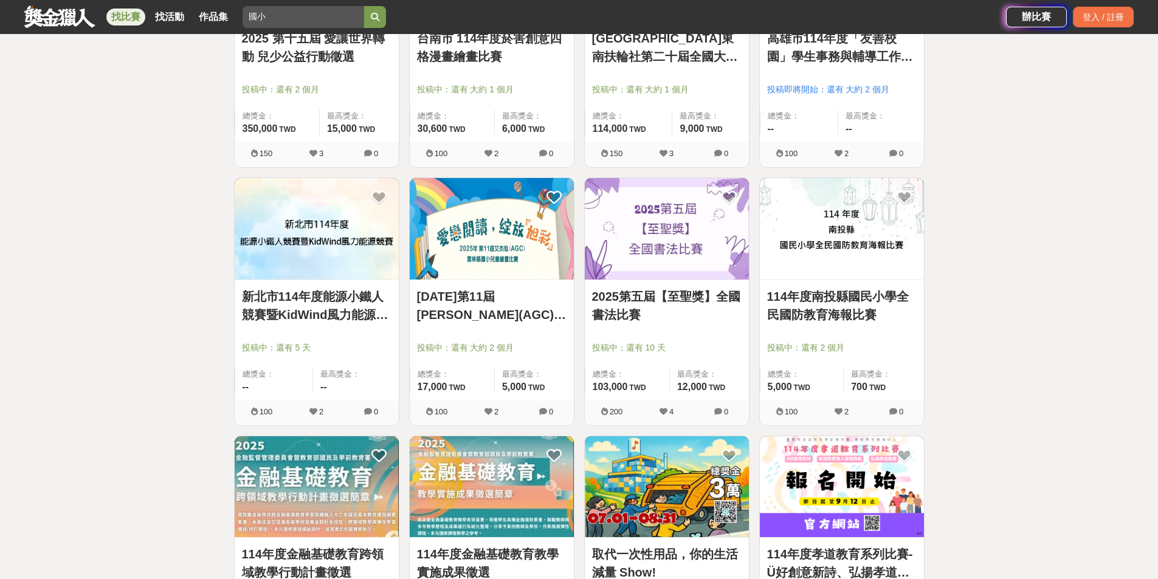
scroll to position [3707, 0]
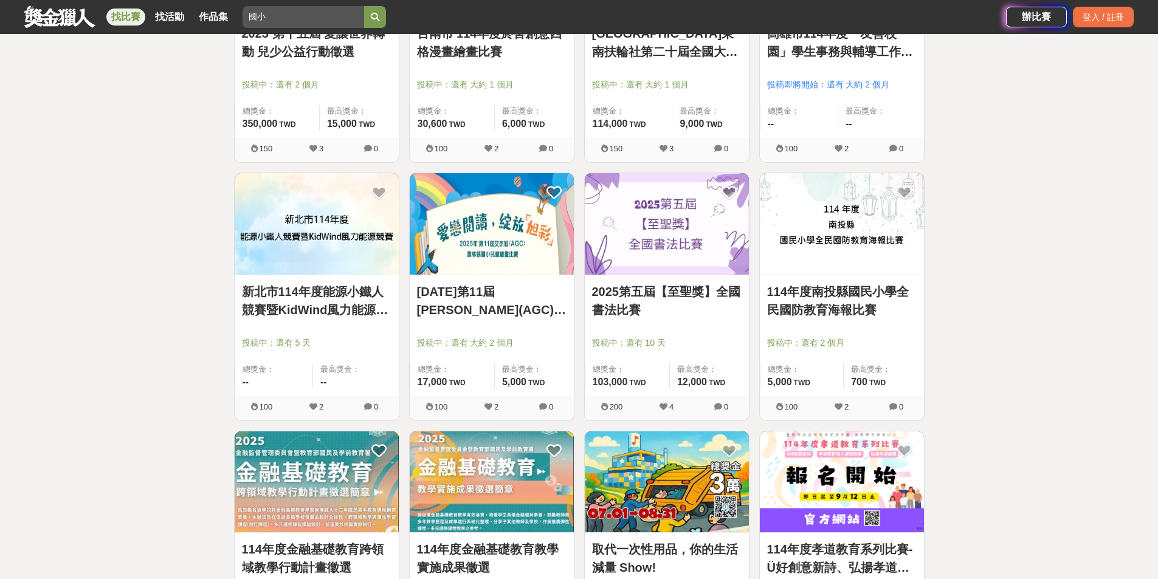
click at [368, 307] on link "新北市114年度能源小鐵人競賽暨KidWind風力能源競賽" at bounding box center [317, 301] width 150 height 36
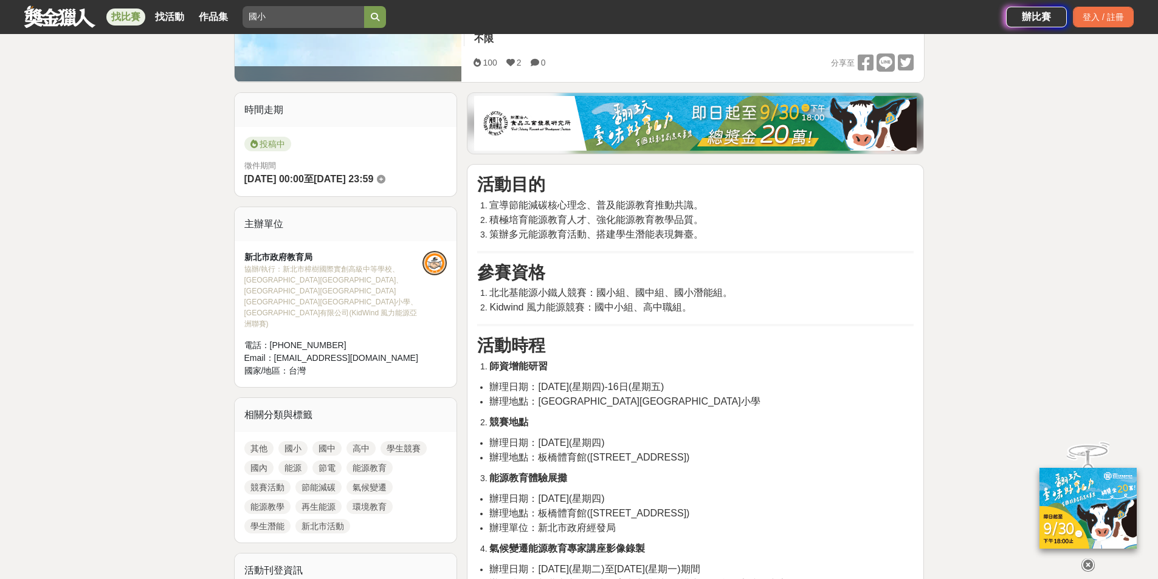
scroll to position [243, 0]
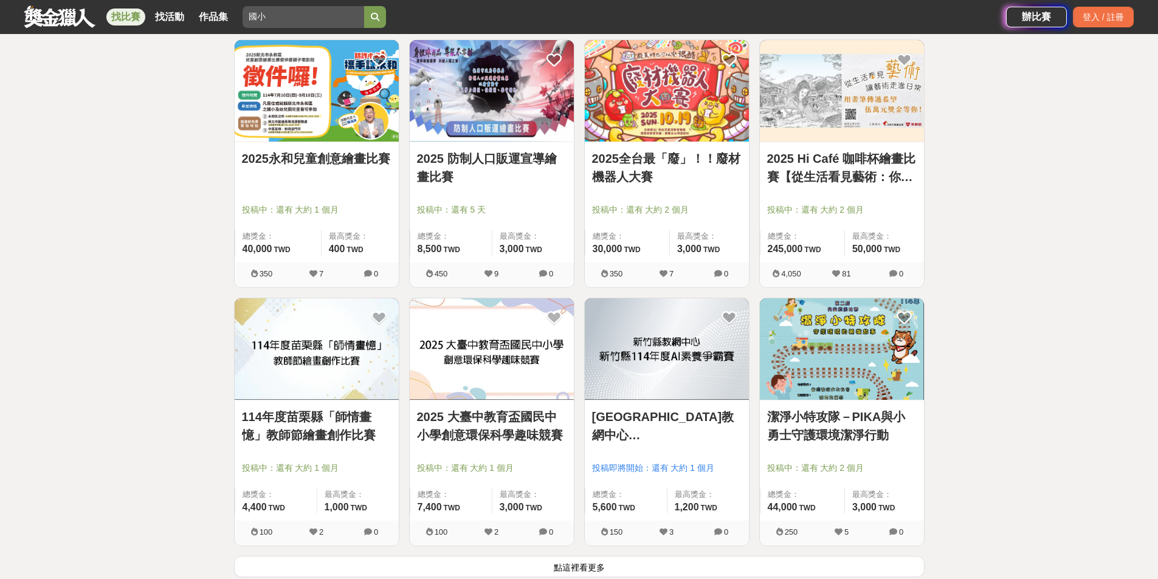
scroll to position [4375, 0]
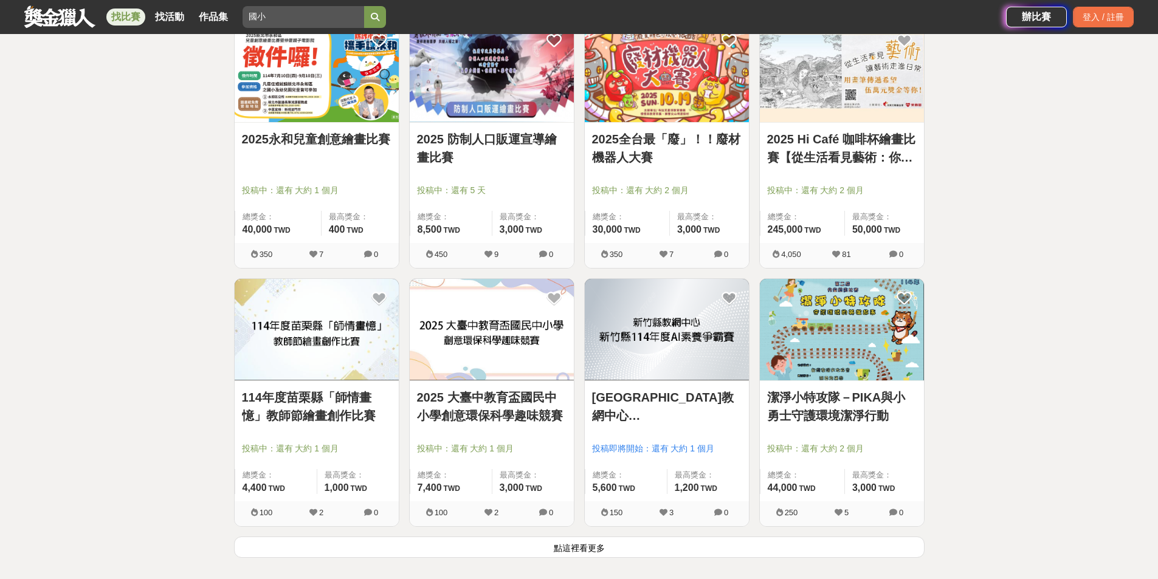
click at [839, 404] on link "潔淨小特攻隊－PIKA與小勇士守護環境潔淨行動" at bounding box center [842, 406] width 150 height 36
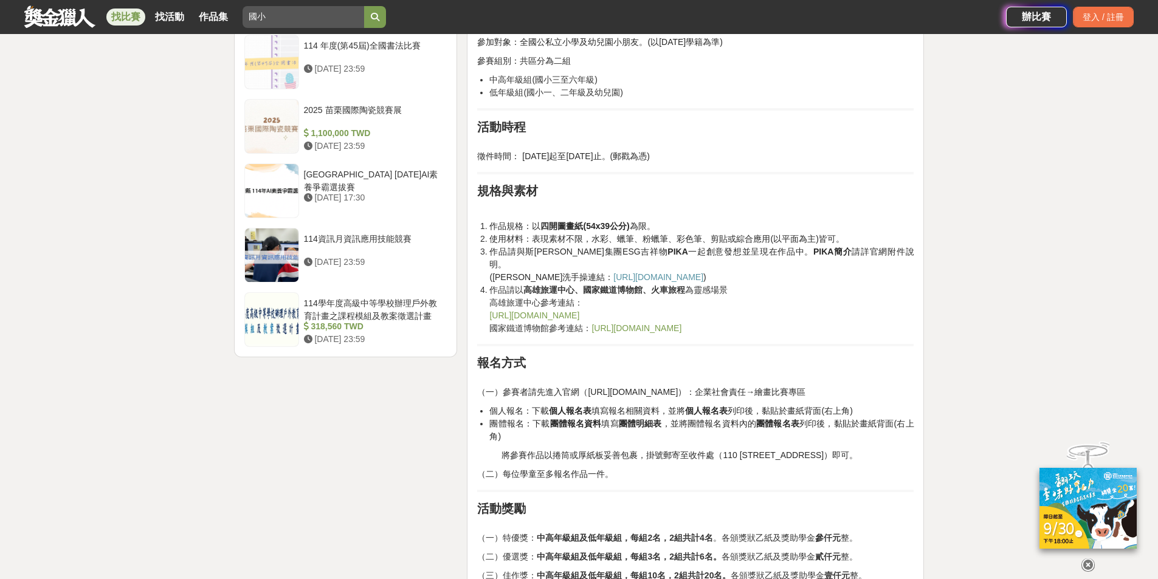
scroll to position [1459, 0]
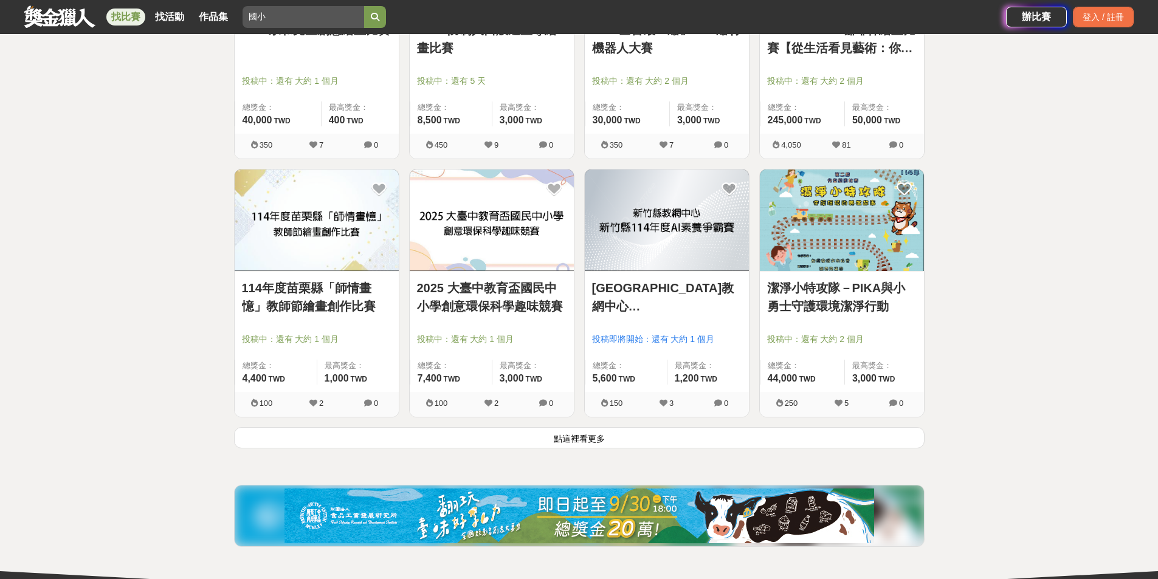
scroll to position [4497, 0]
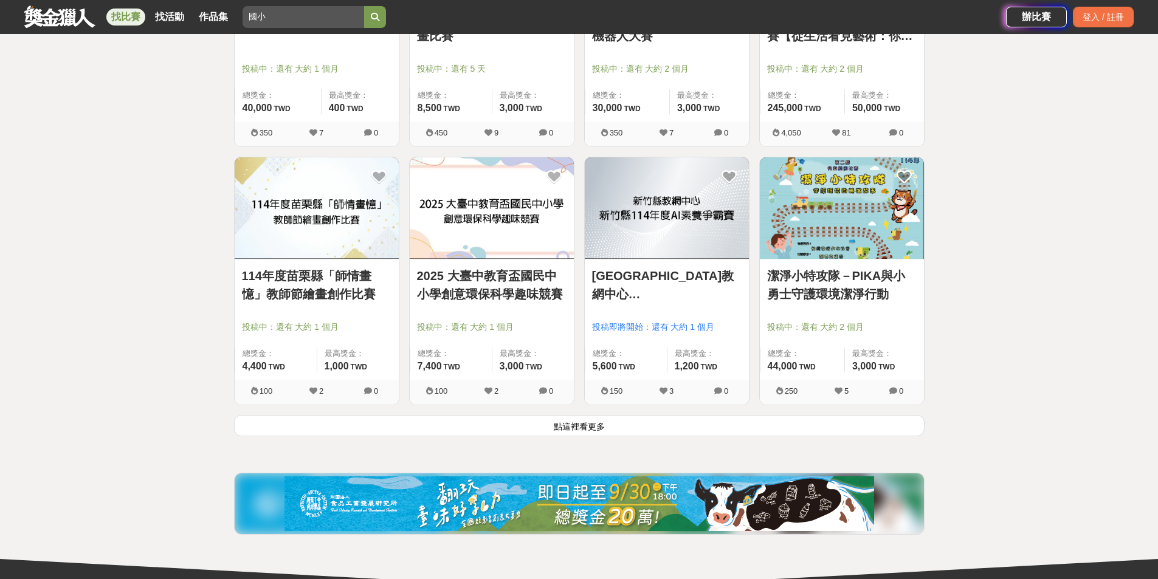
click at [679, 276] on link "新竹縣教網中心 新竹縣114年度AI素養爭霸賽" at bounding box center [667, 285] width 150 height 36
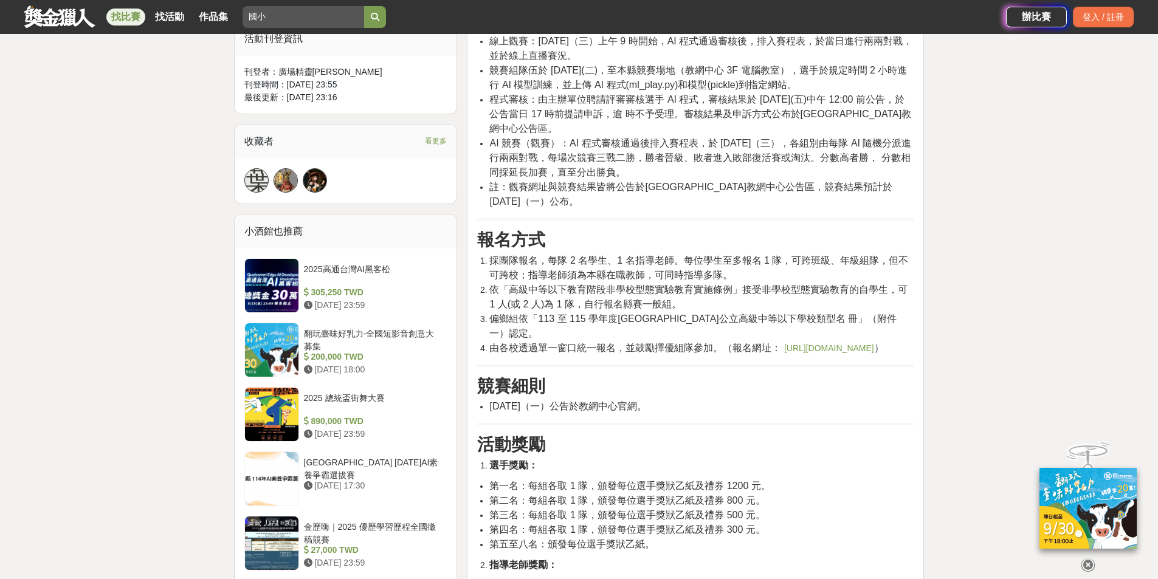
scroll to position [790, 0]
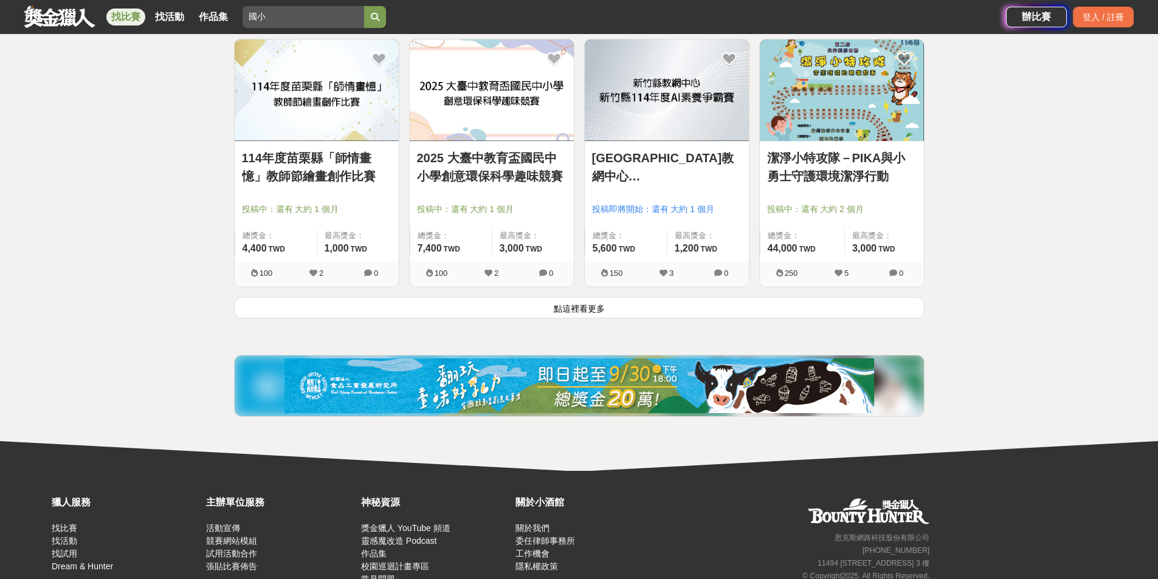
scroll to position [4618, 0]
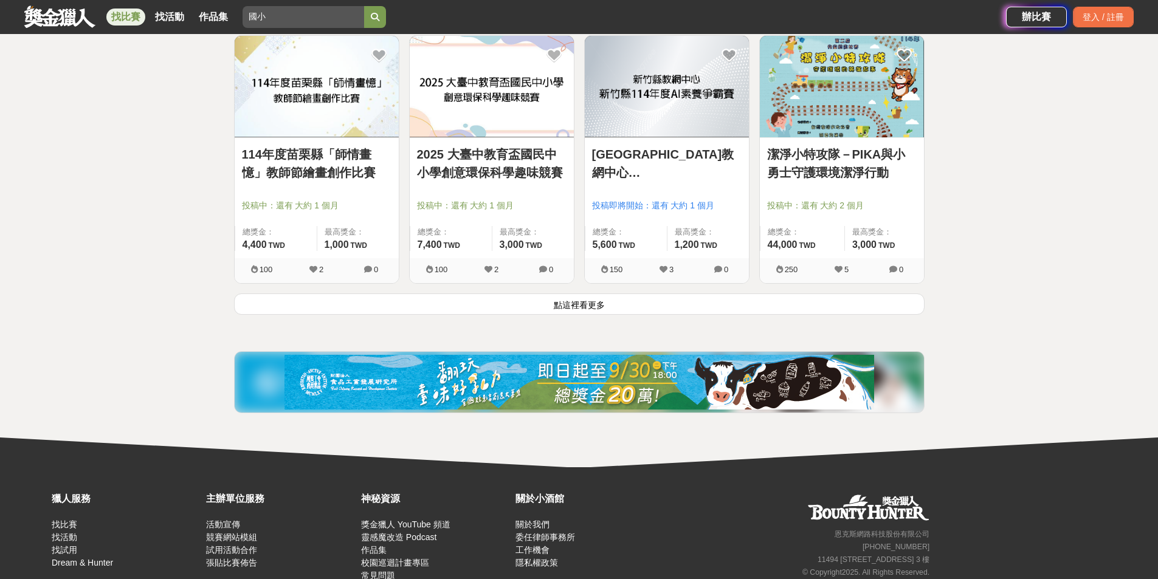
click at [565, 305] on button "點這裡看更多" at bounding box center [579, 304] width 691 height 21
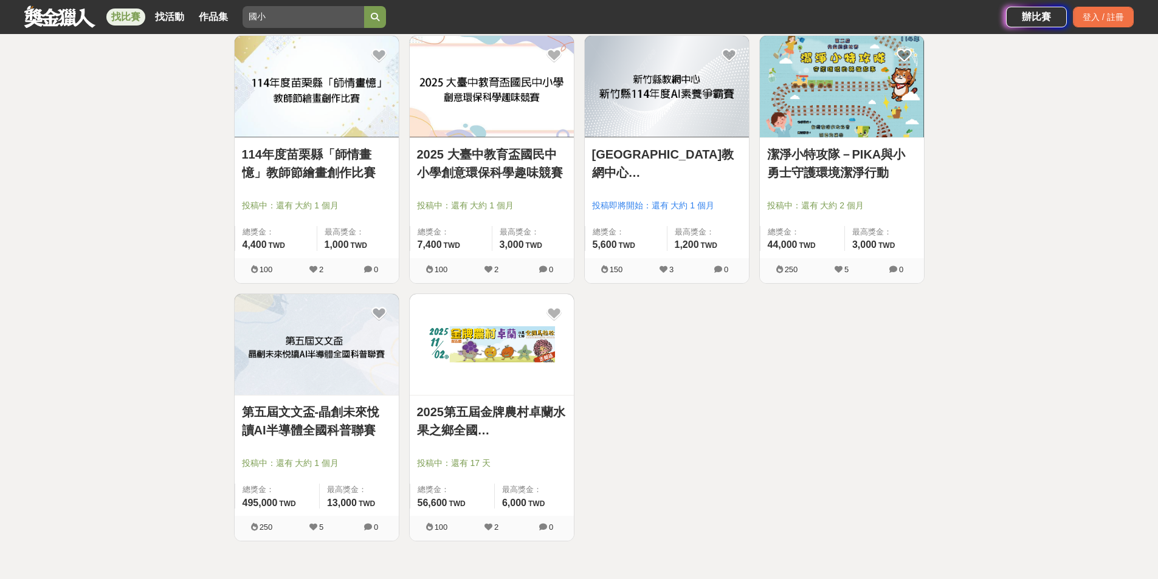
click at [329, 422] on link "第五屆文文盃-晶創未來悅讀AI半導體全國科普聯賽" at bounding box center [317, 421] width 150 height 36
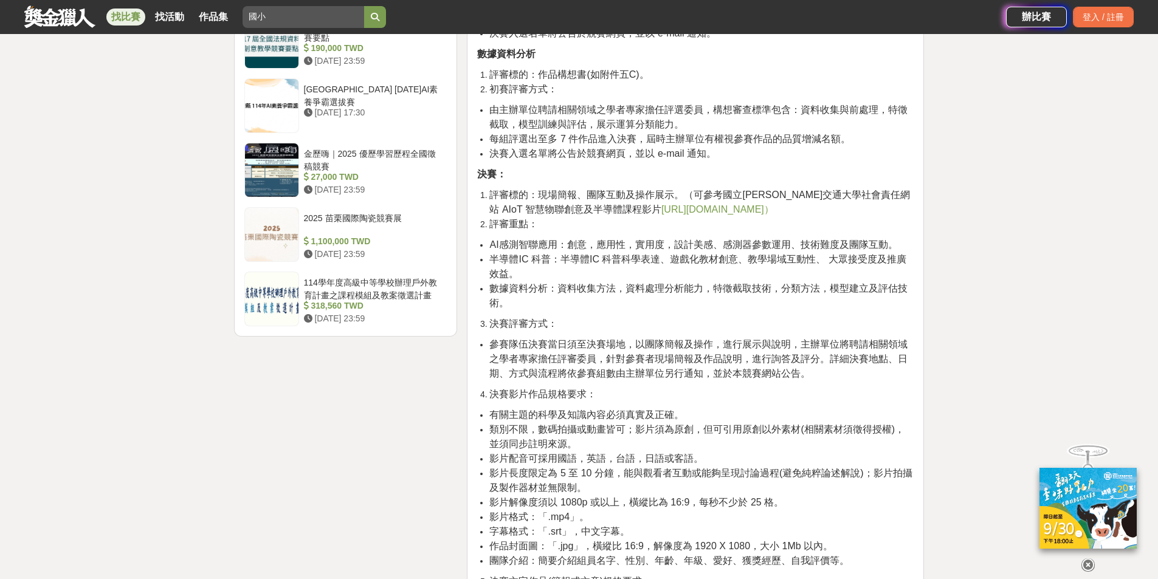
scroll to position [1398, 0]
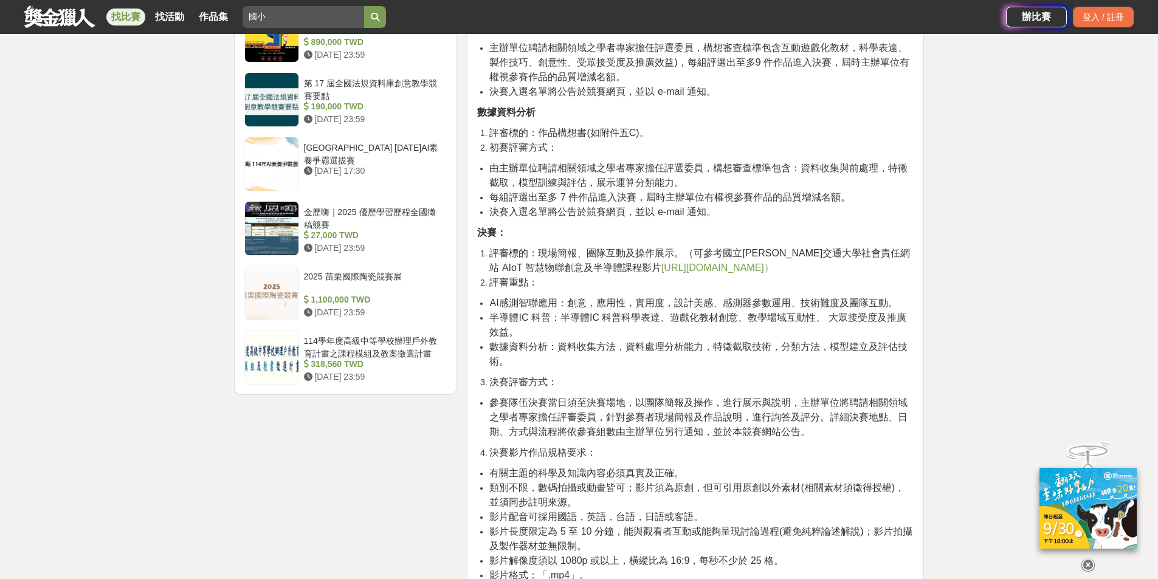
click at [697, 263] on span "https://12u10.lab.nycu.edu.tw/portfolio/）" at bounding box center [717, 268] width 112 height 10
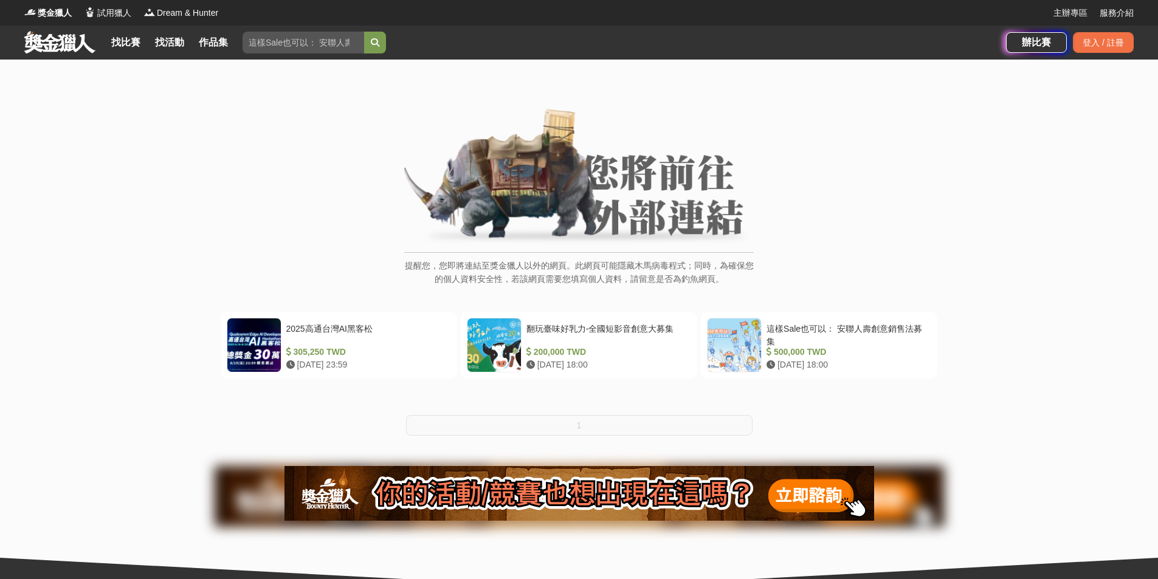
click at [634, 247] on div "提醒您，您即將連結至獎金獵人以外的網頁。此網頁可能隱藏木馬病毒程式；同時，為確保您的個人資料安全性，若該網頁需要您填寫個人資料，請留意是否為釣魚網頁。" at bounding box center [579, 204] width 350 height 190
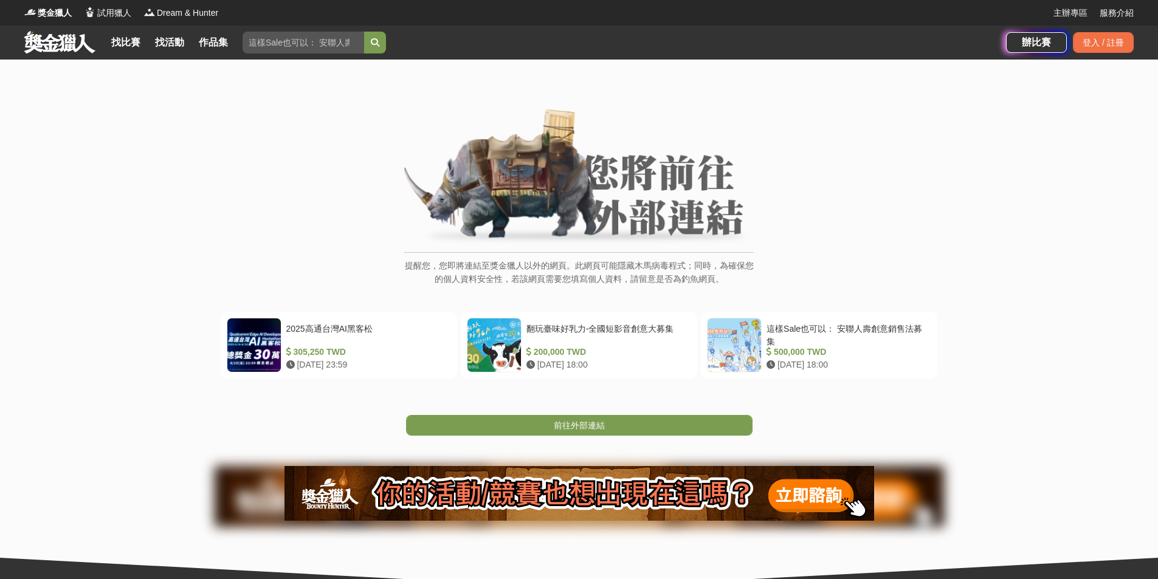
click at [593, 292] on p "提醒您，您即將連結至獎金獵人以外的網頁。此網頁可能隱藏木馬病毒程式；同時，為確保您的個人資料安全性，若該網頁需要您填寫個人資料，請留意是否為釣魚網頁。" at bounding box center [579, 279] width 350 height 40
click at [592, 421] on span "前往外部連結" at bounding box center [579, 426] width 51 height 10
click at [606, 427] on link "前往外部連結" at bounding box center [579, 425] width 346 height 21
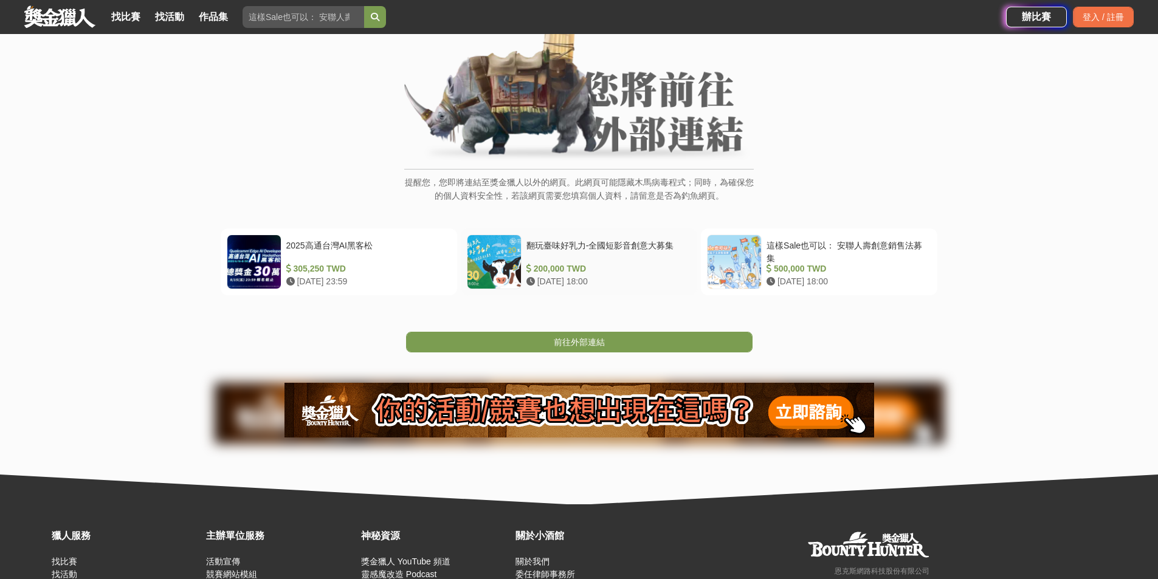
scroll to position [57, 0]
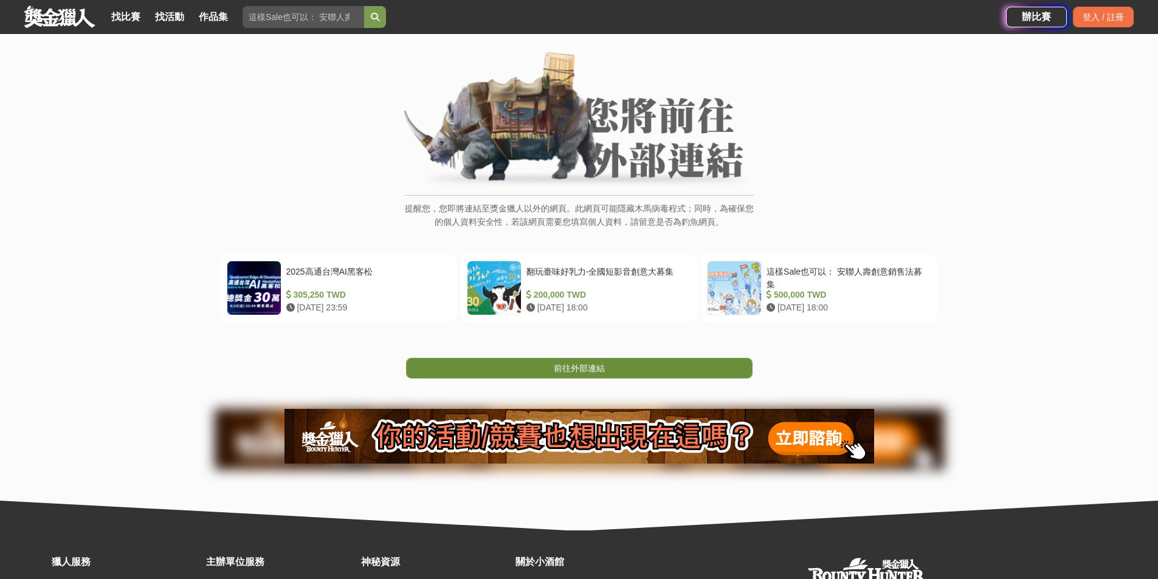
click at [619, 368] on link "前往外部連結" at bounding box center [579, 368] width 346 height 21
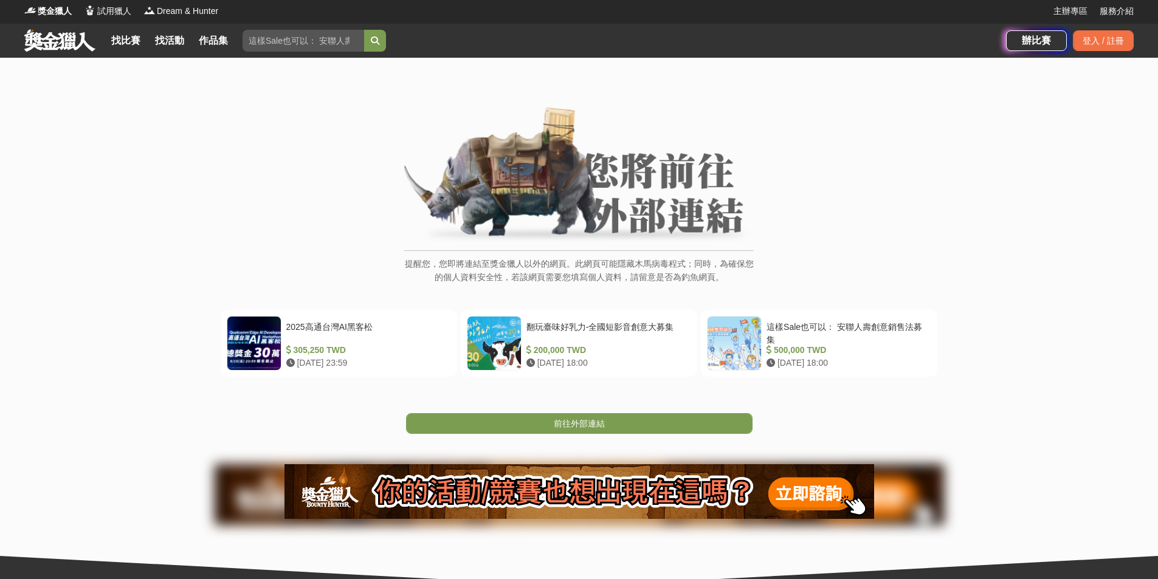
scroll to position [0, 0]
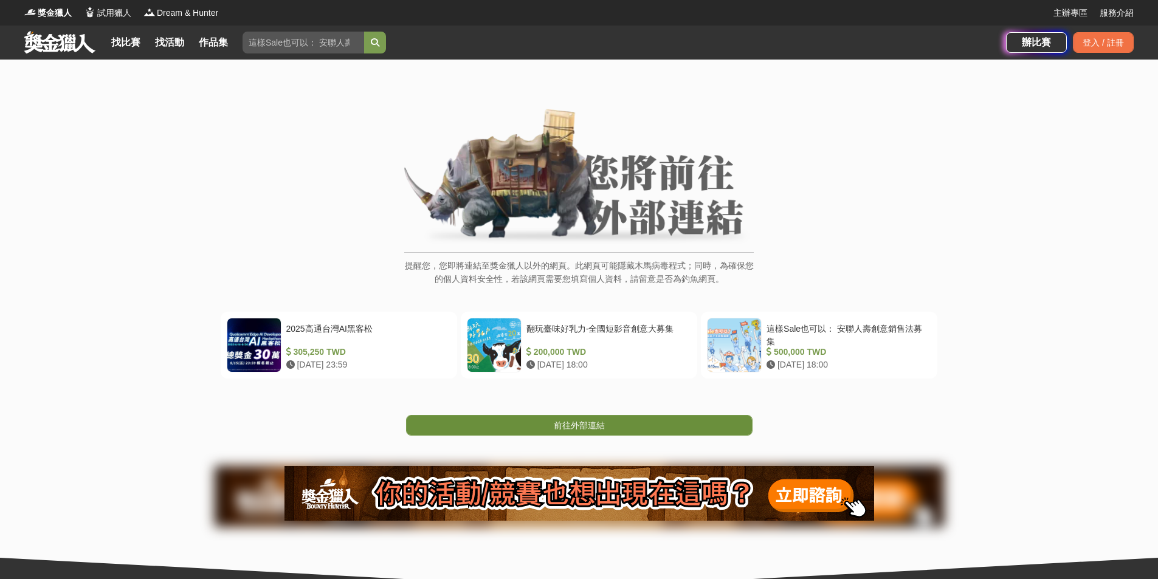
click at [591, 416] on link "前往外部連結" at bounding box center [579, 425] width 346 height 21
